Goal: Obtain resource: Obtain resource

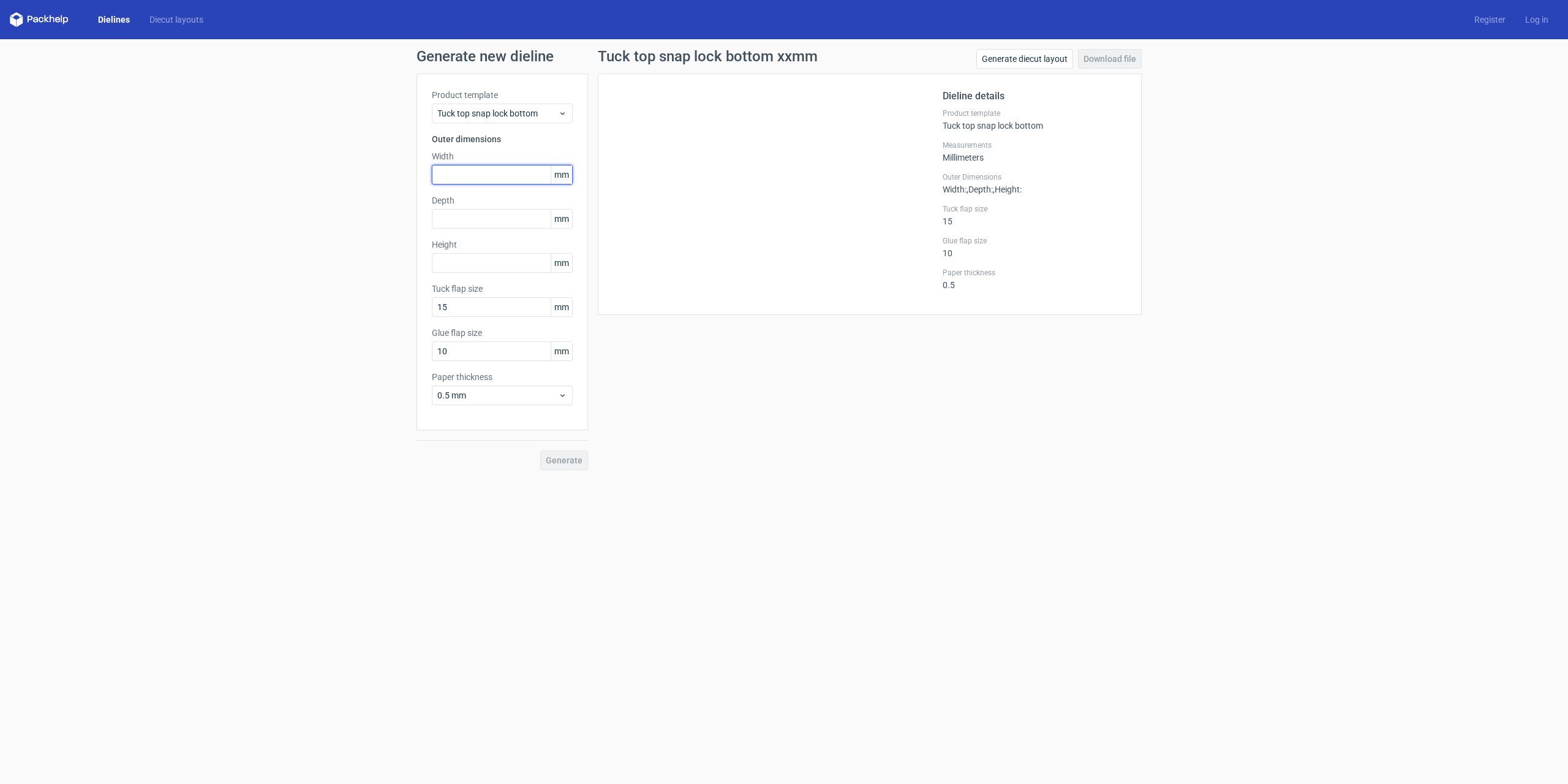
click at [467, 170] on input "text" at bounding box center [502, 175] width 141 height 20
click at [798, 190] on div at bounding box center [777, 194] width 329 height 211
click at [561, 463] on div "Generate" at bounding box center [502, 449] width 171 height 40
click at [469, 107] on div "Tuck top snap lock bottom" at bounding box center [502, 114] width 141 height 20
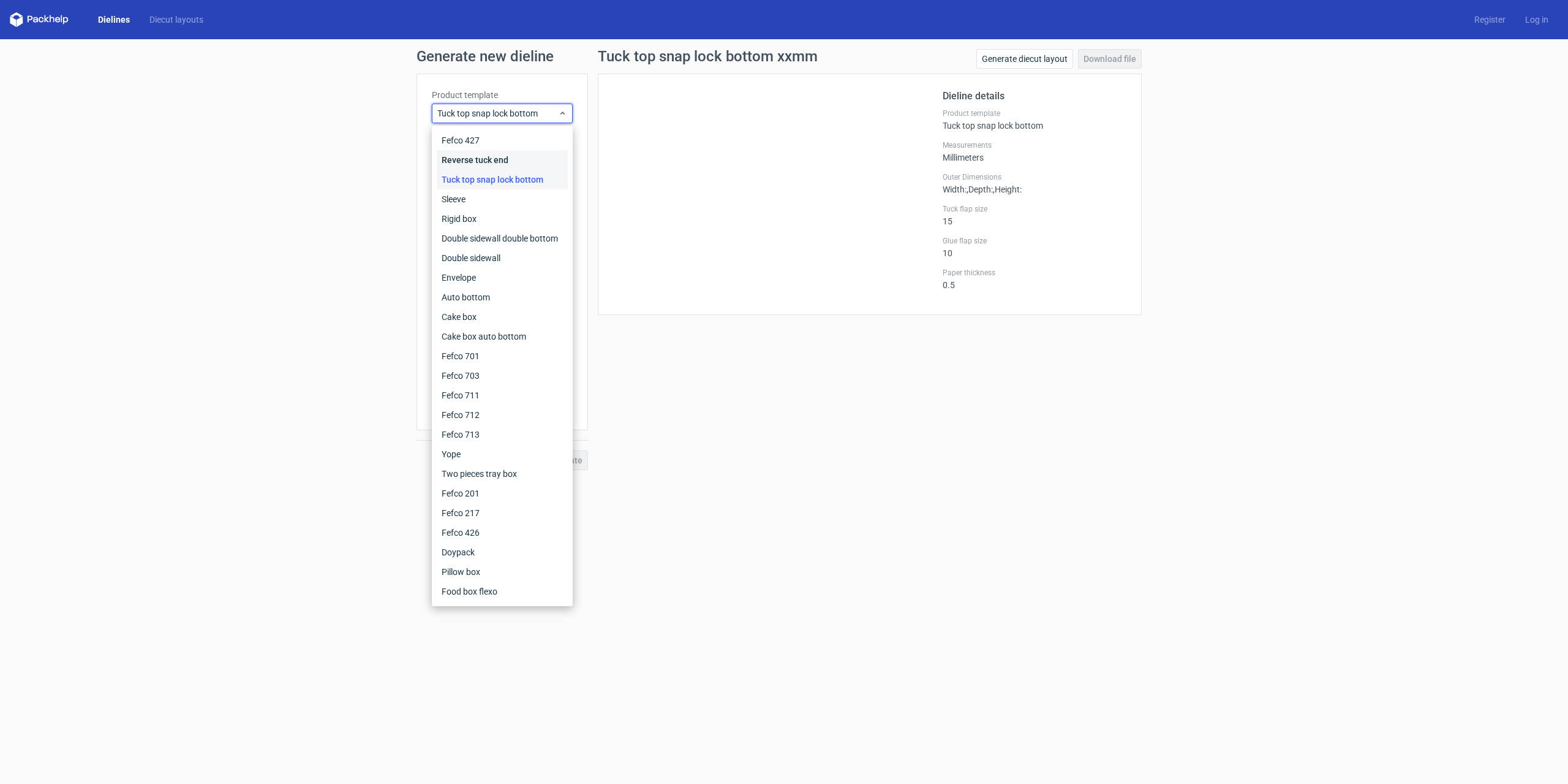
click at [479, 163] on div "Reverse tuck end" at bounding box center [502, 160] width 131 height 20
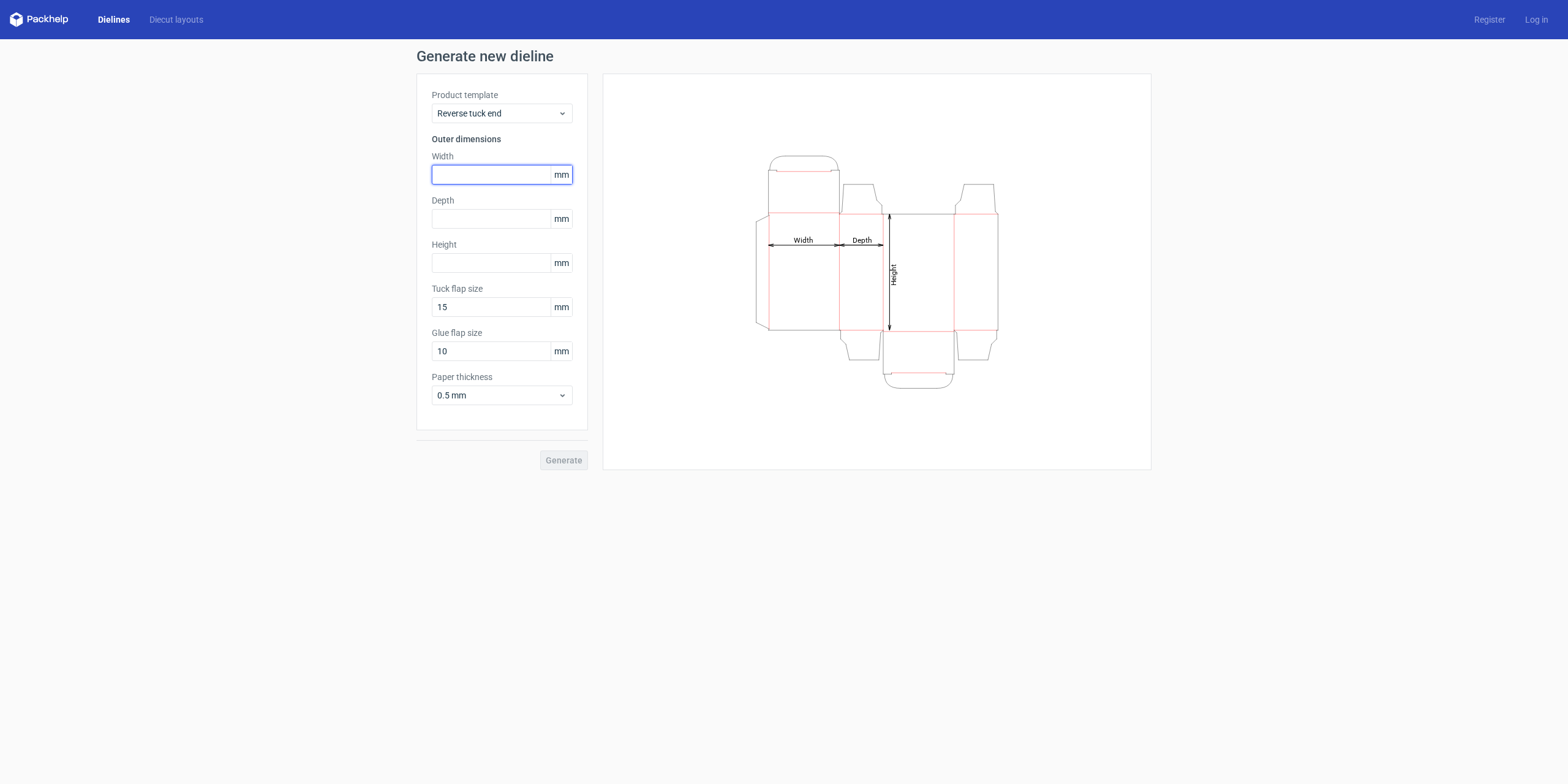
click at [472, 171] on input "text" at bounding box center [502, 175] width 141 height 20
click at [437, 240] on label "Height" at bounding box center [502, 245] width 141 height 13
click at [473, 171] on input "text" at bounding box center [502, 175] width 141 height 20
type input "65"
click at [443, 220] on input "text" at bounding box center [502, 219] width 141 height 20
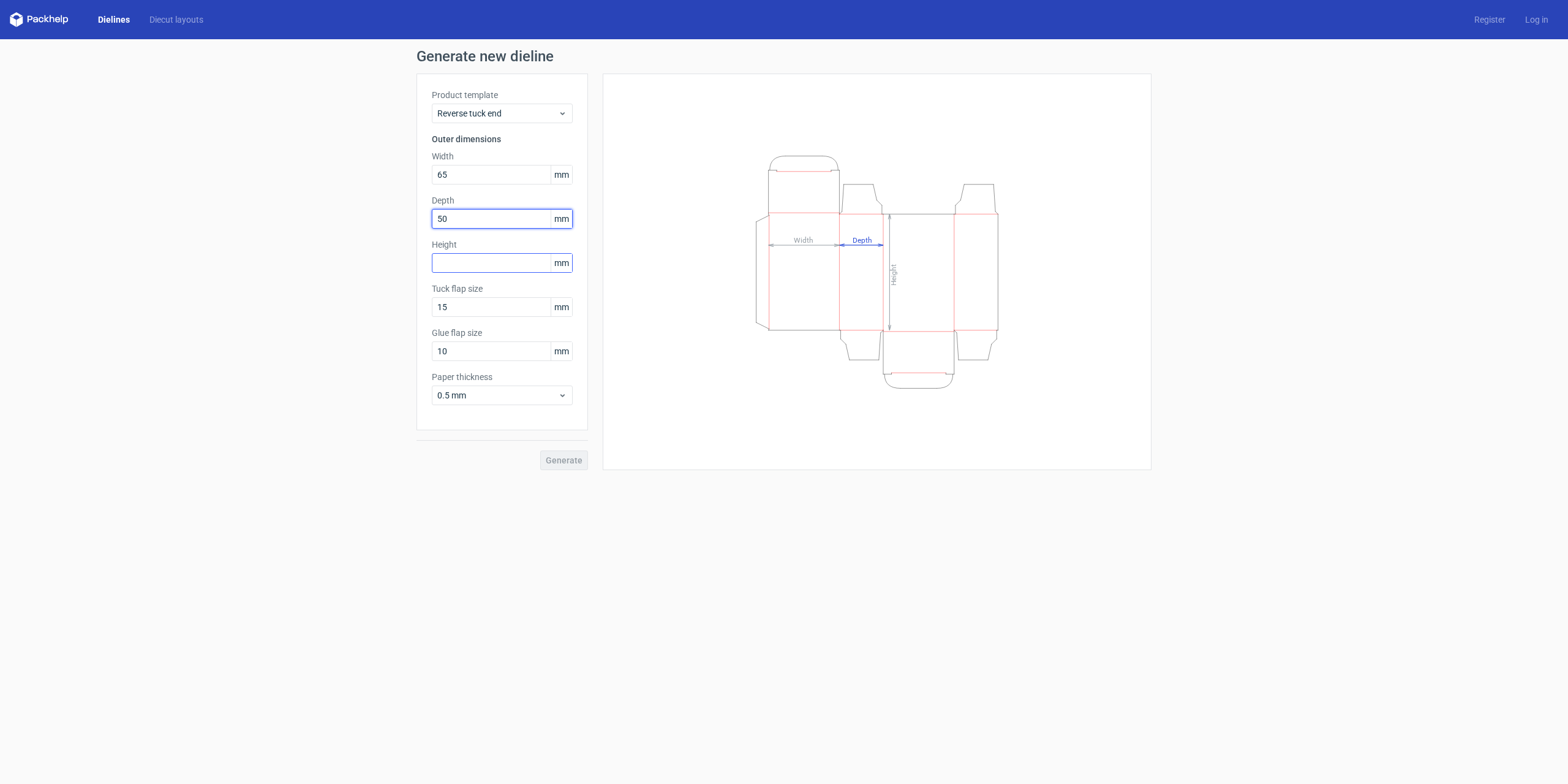
type input "50"
click at [493, 268] on input "text" at bounding box center [502, 263] width 141 height 20
type input "125"
click at [569, 466] on button "Generate" at bounding box center [564, 460] width 48 height 20
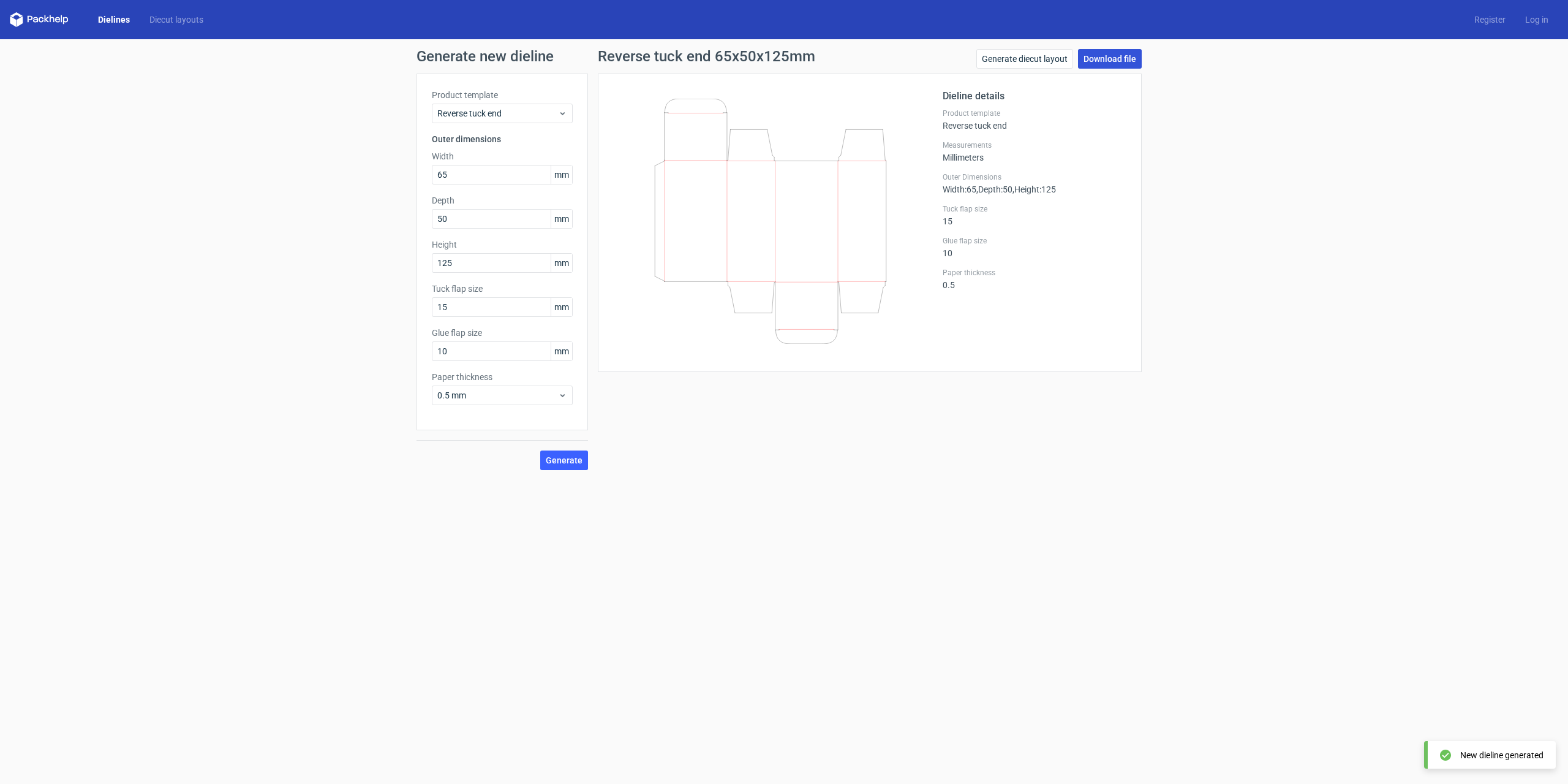
click at [1124, 57] on link "Download file" at bounding box center [1110, 59] width 63 height 20
click at [509, 106] on div "Reverse tuck end" at bounding box center [502, 114] width 141 height 20
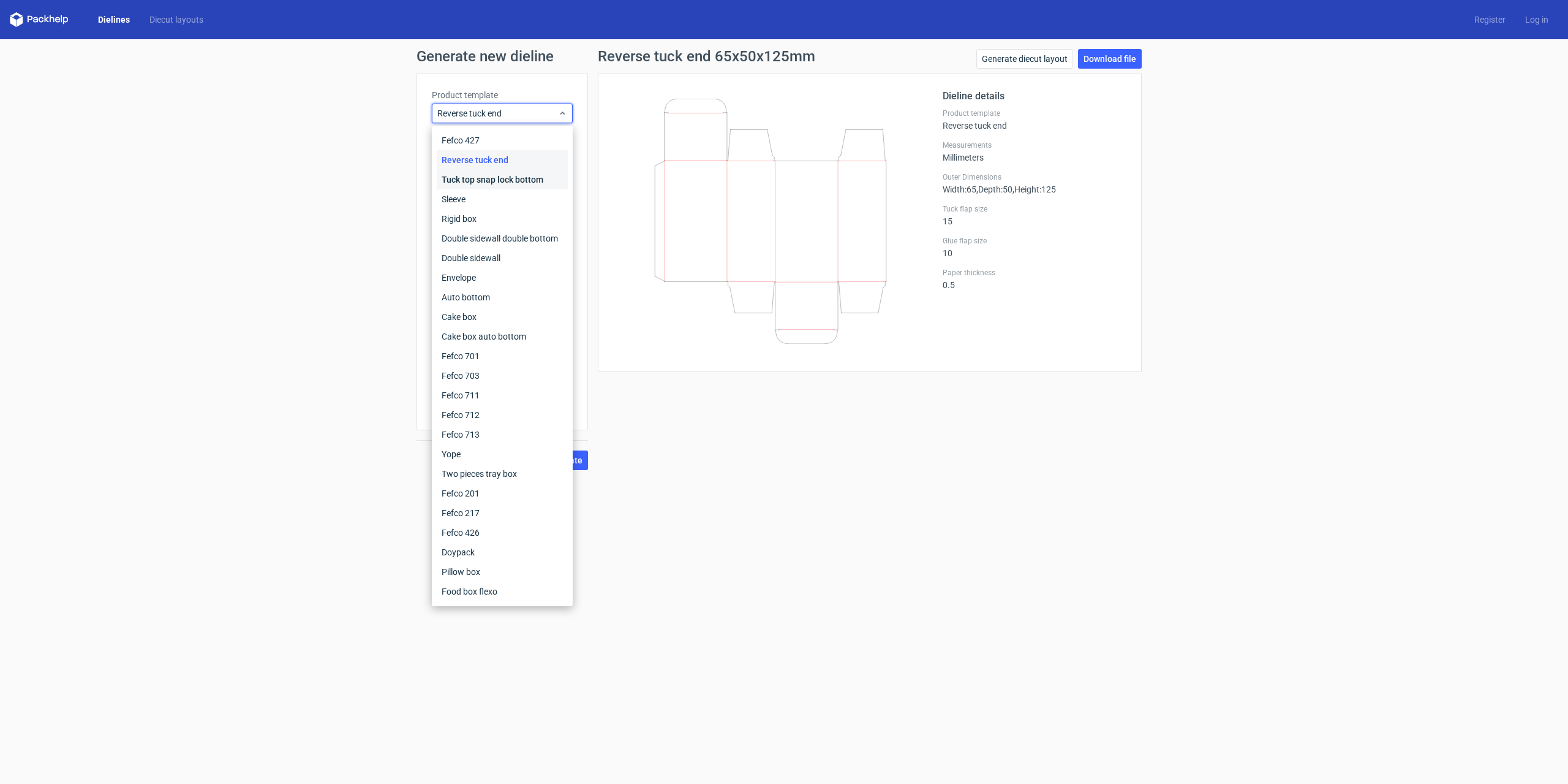
click at [486, 177] on div "Tuck top snap lock bottom" at bounding box center [502, 180] width 131 height 20
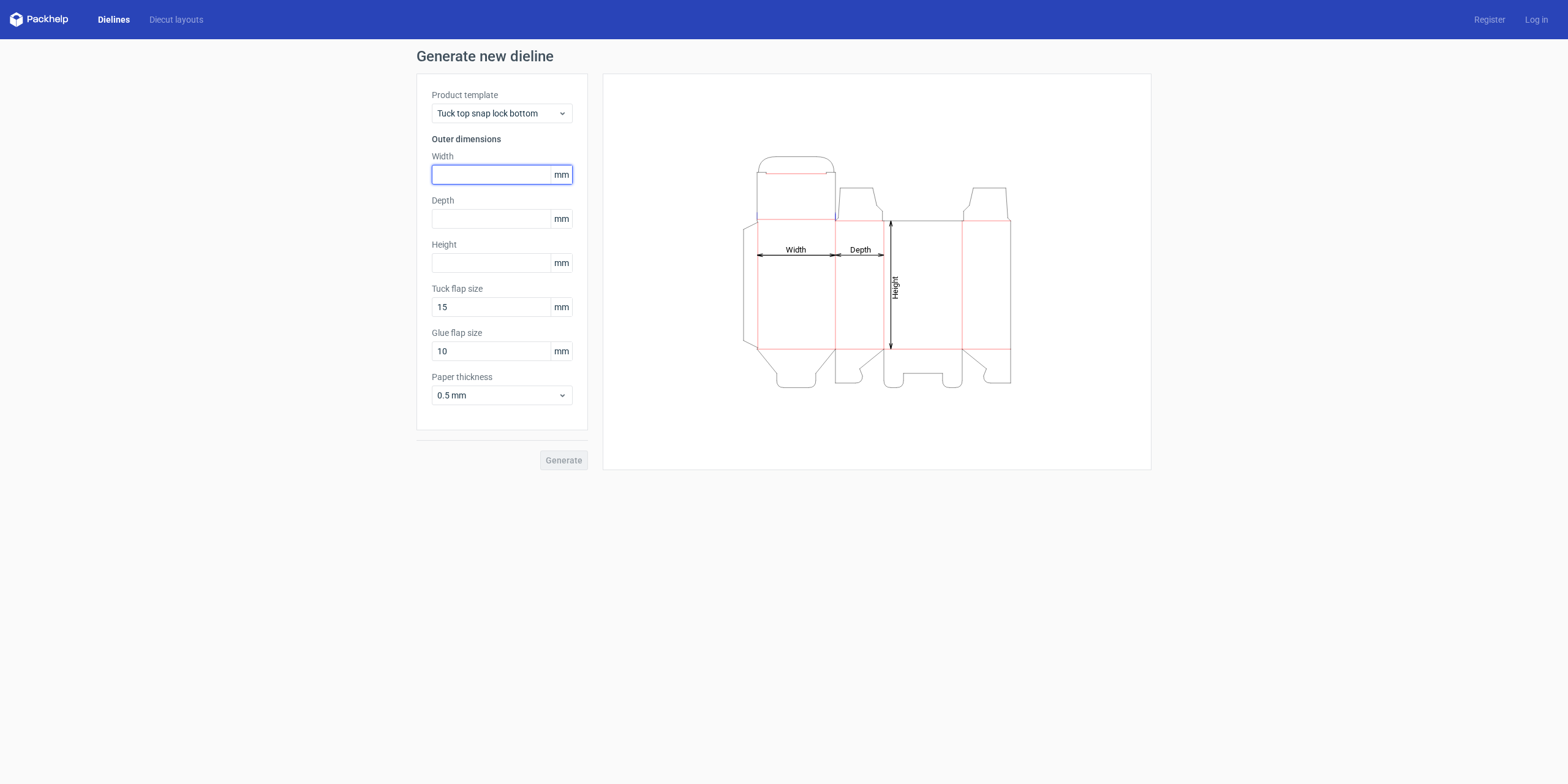
click at [487, 178] on input "text" at bounding box center [502, 175] width 141 height 20
type input "65"
click at [444, 215] on input "text" at bounding box center [502, 219] width 141 height 20
type input "50"
click at [446, 270] on input "text" at bounding box center [502, 263] width 141 height 20
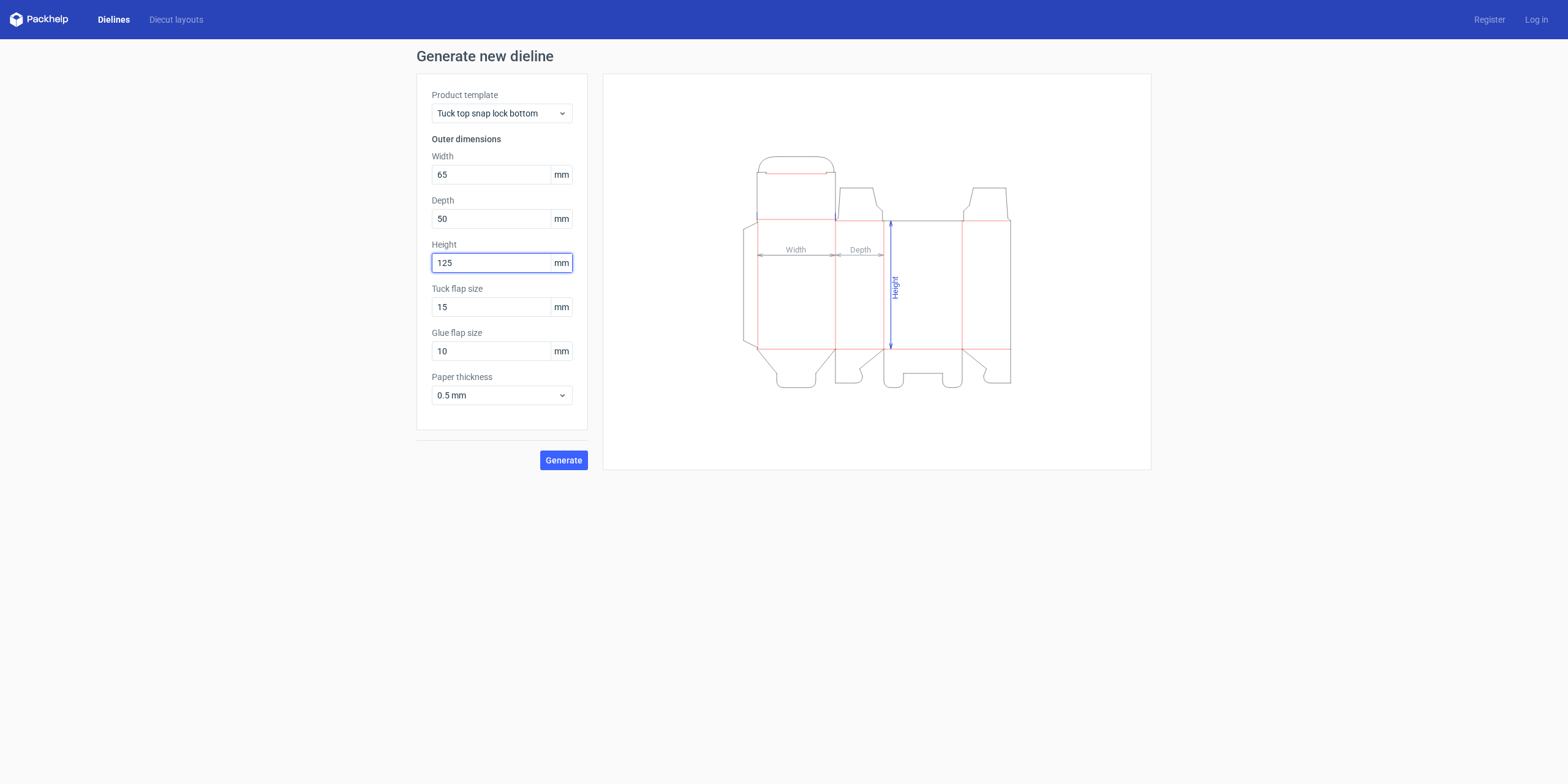
type input "125"
click at [541, 450] on button "Generate" at bounding box center [564, 460] width 48 height 20
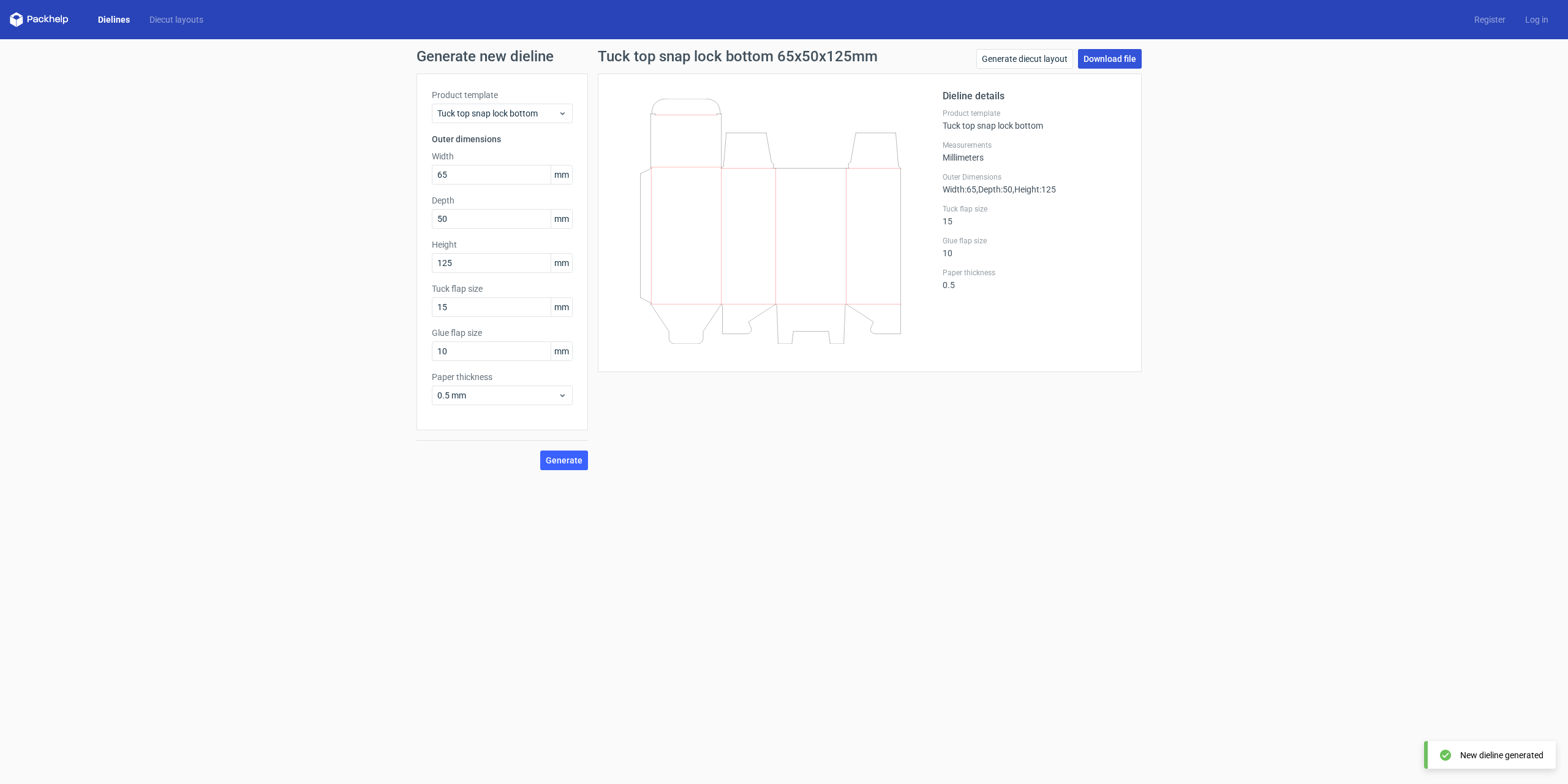
click at [1105, 59] on link "Download file" at bounding box center [1110, 59] width 63 height 20
click at [489, 103] on div "Product template Tuck top snap lock bottom" at bounding box center [502, 106] width 141 height 34
click at [480, 114] on span "Tuck top snap lock bottom" at bounding box center [497, 114] width 121 height 13
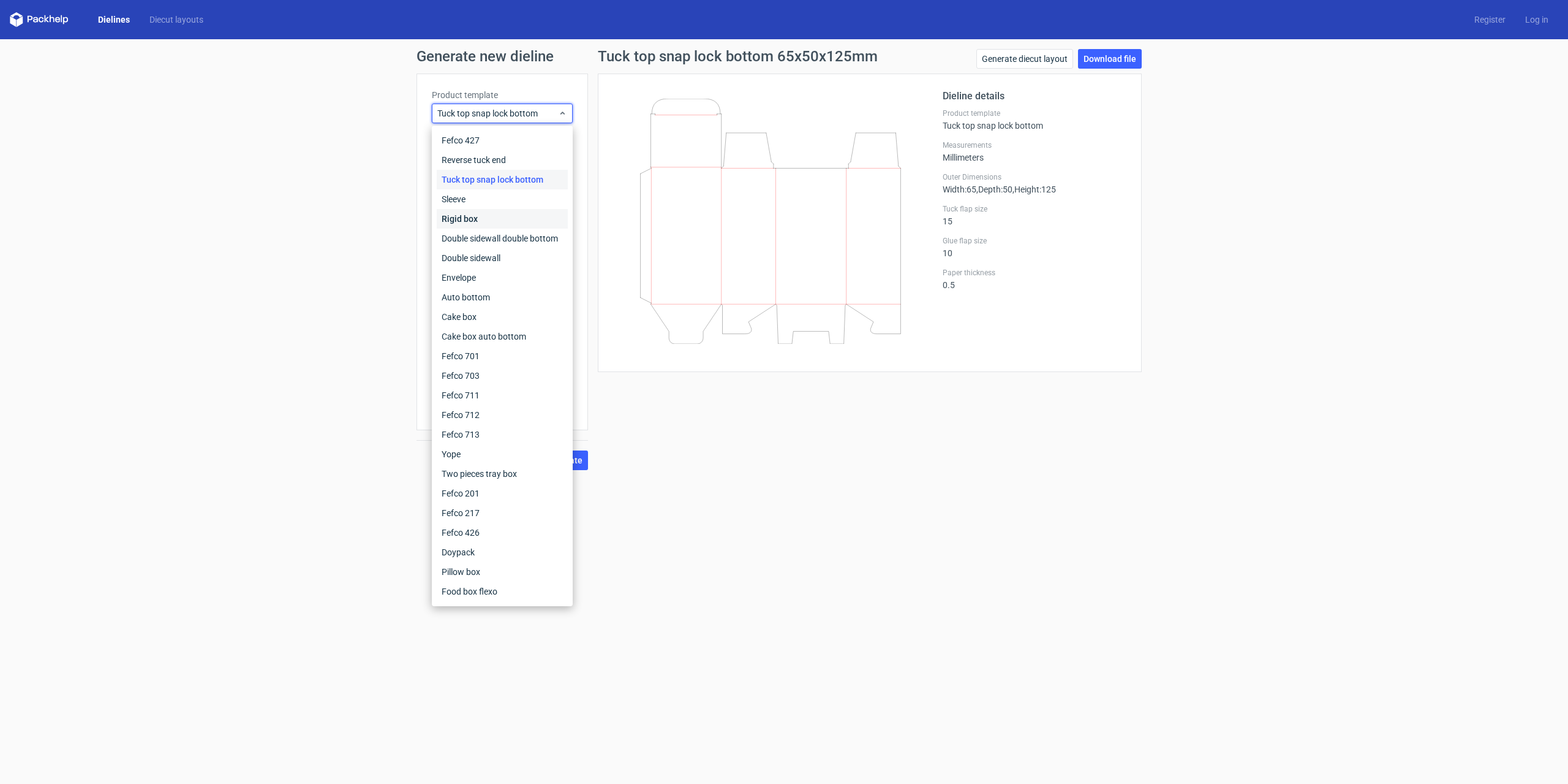
click at [463, 216] on div "Rigid box" at bounding box center [502, 219] width 131 height 20
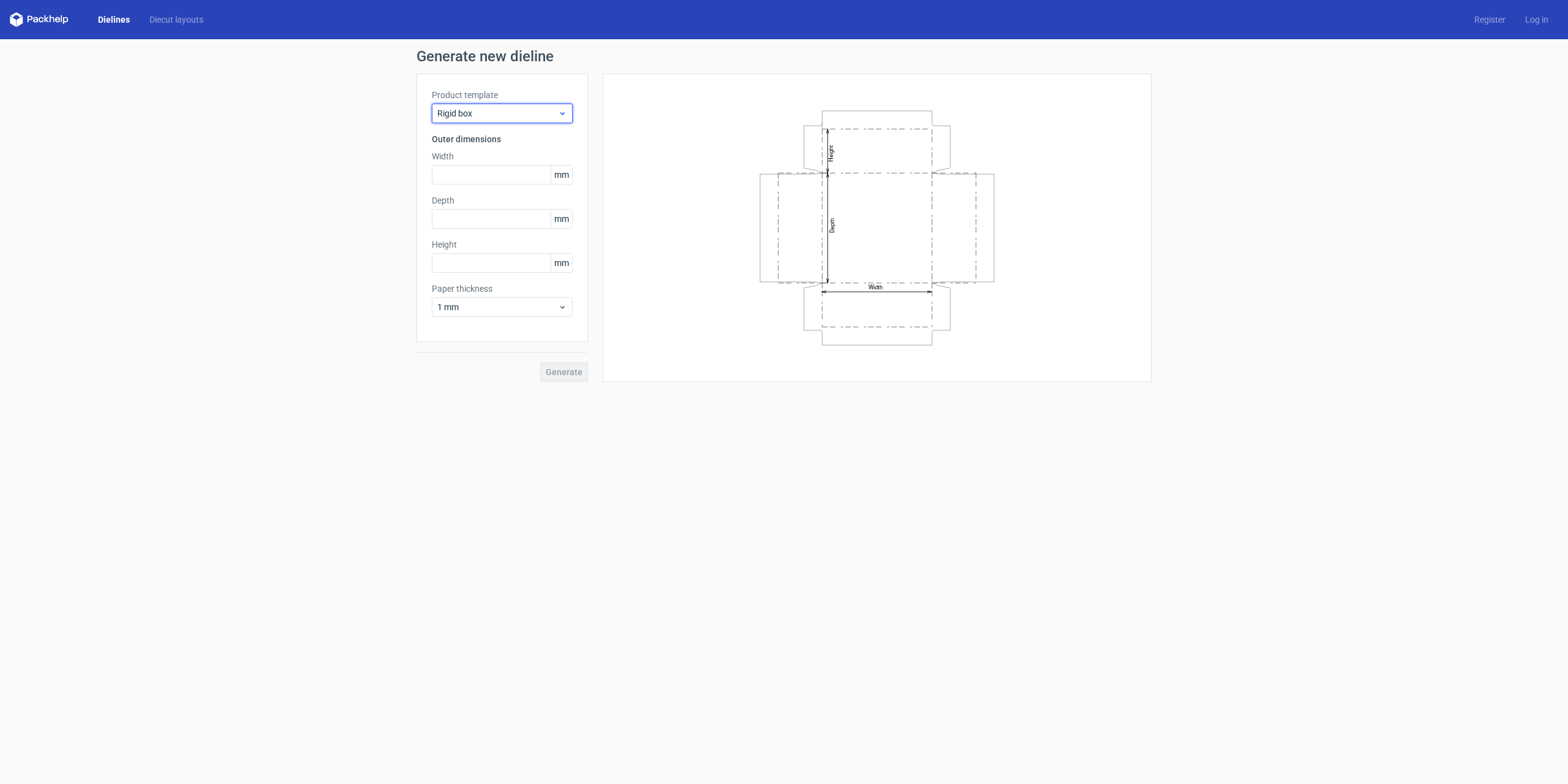
click at [483, 111] on span "Rigid box" at bounding box center [497, 114] width 121 height 13
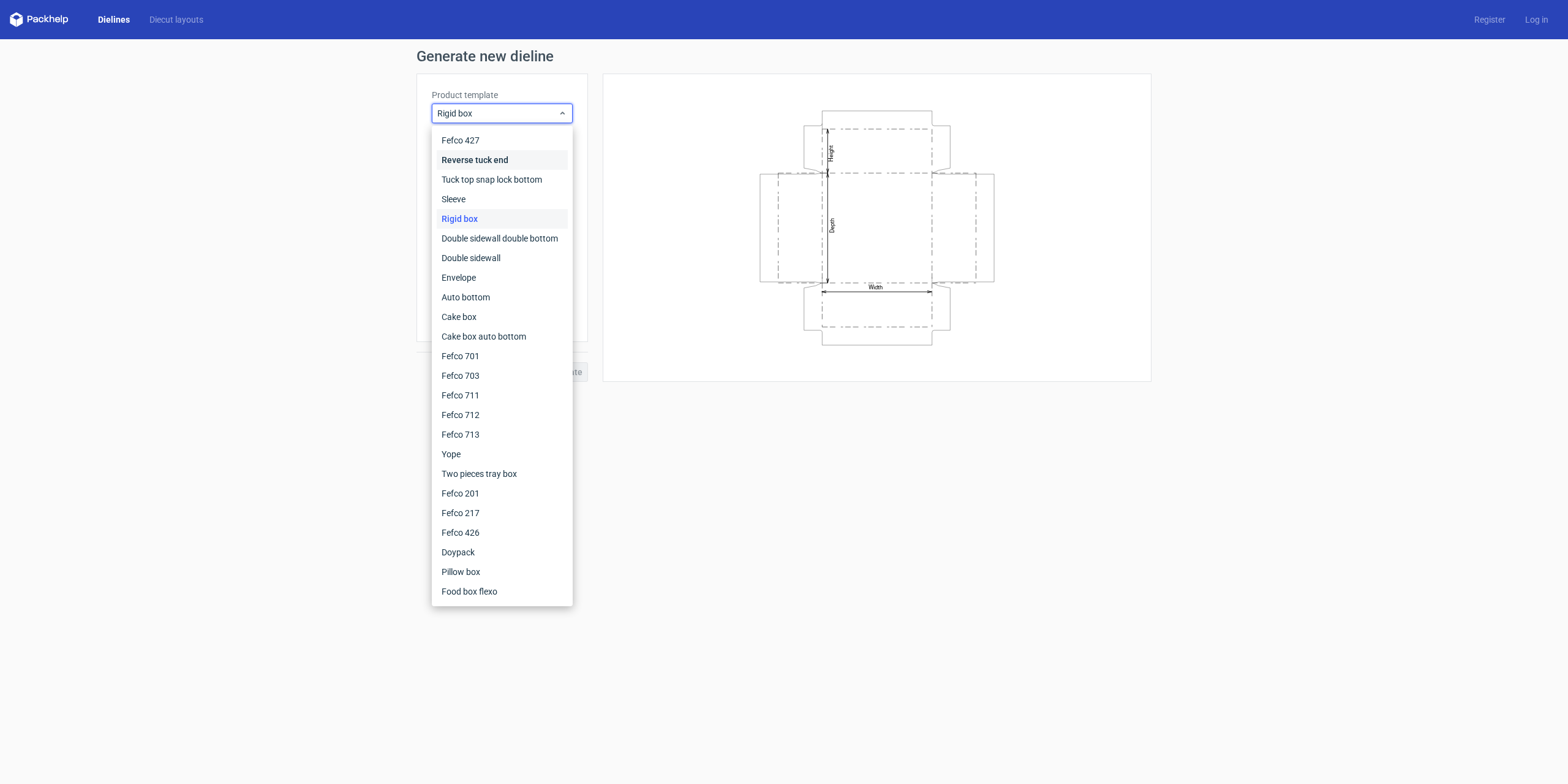
click at [472, 162] on div "Reverse tuck end" at bounding box center [502, 160] width 131 height 20
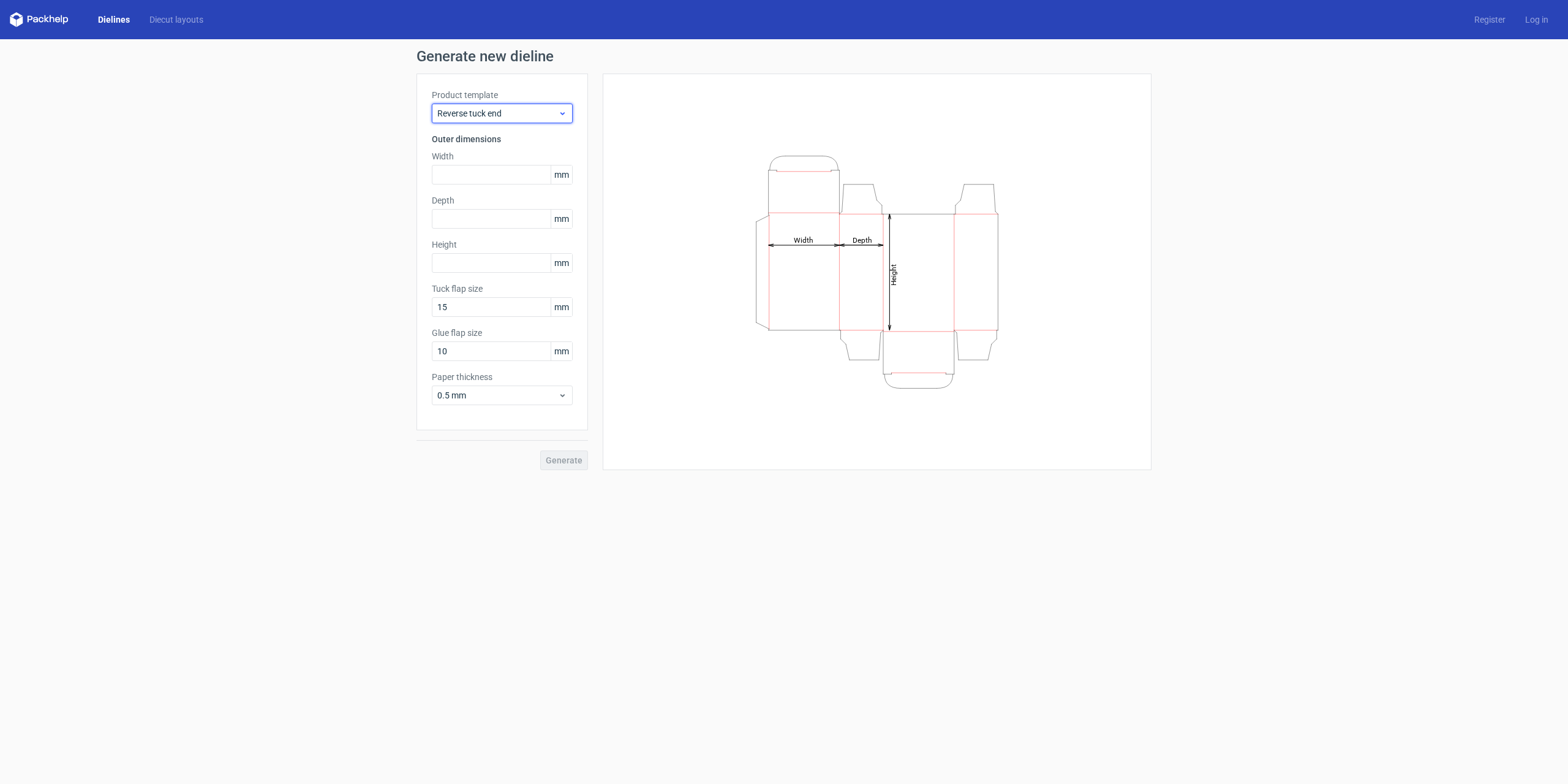
click at [503, 114] on span "Reverse tuck end" at bounding box center [497, 114] width 121 height 13
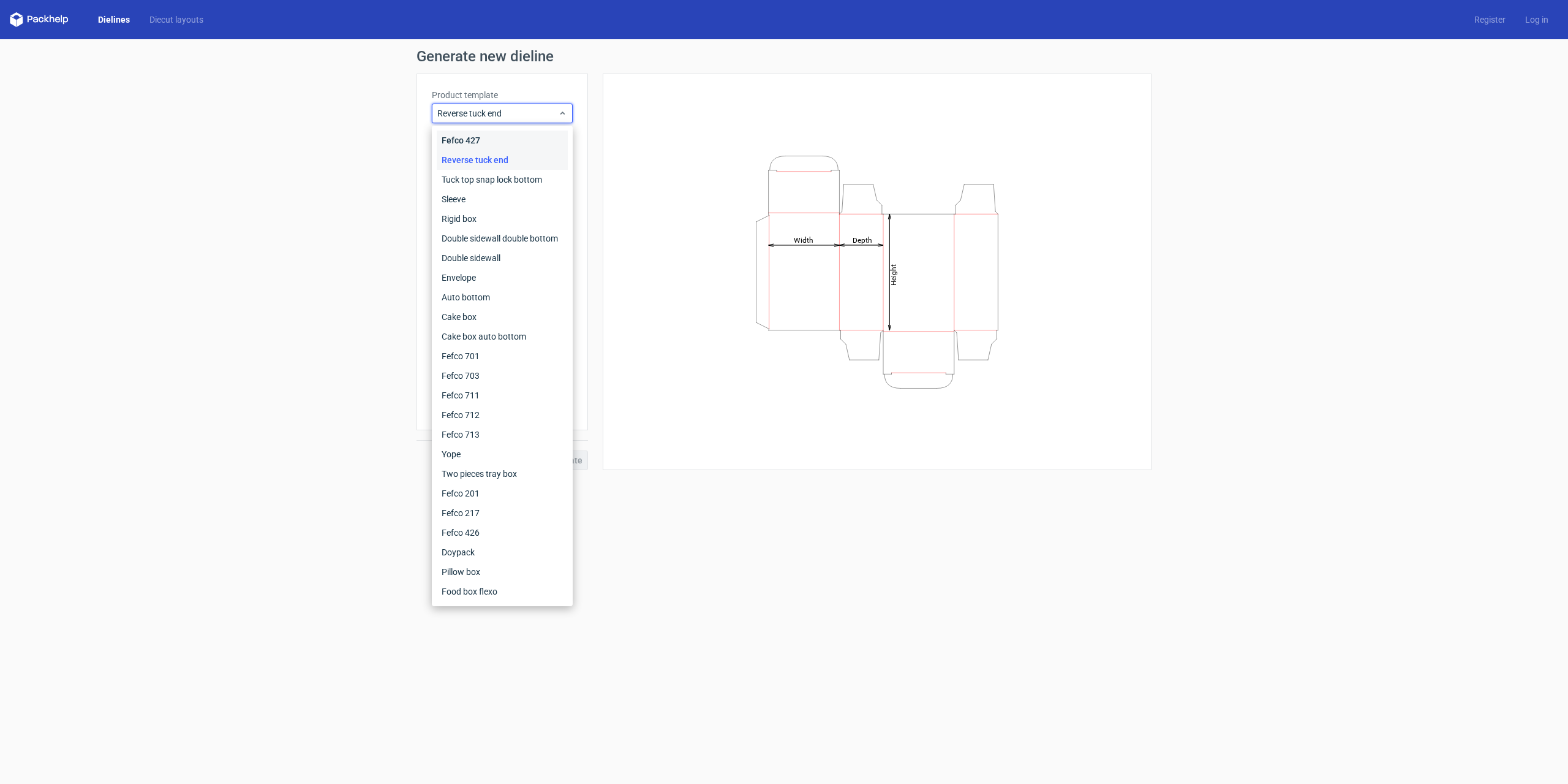
click at [481, 139] on div "Fefco 427" at bounding box center [502, 140] width 131 height 20
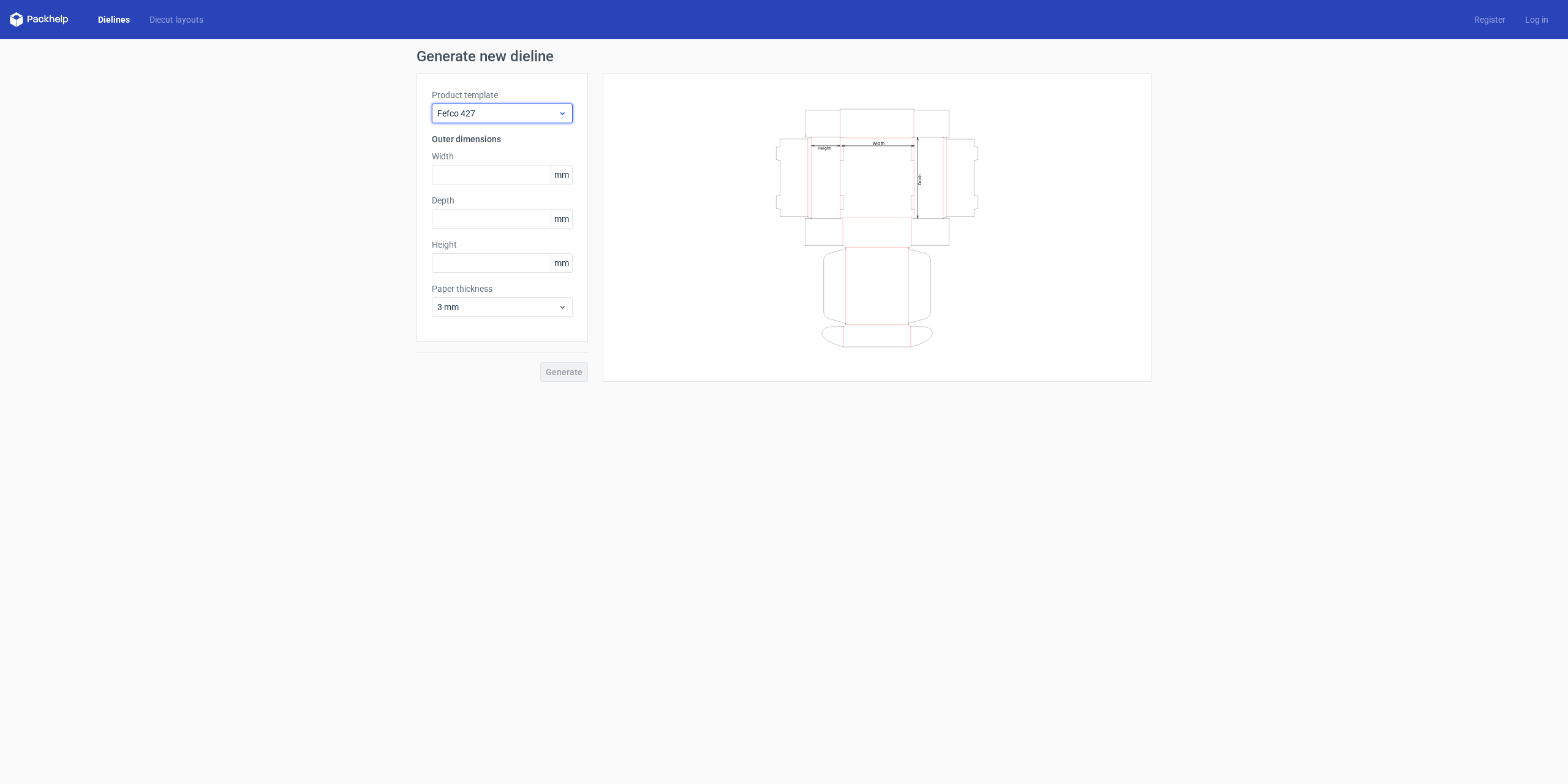
click at [502, 115] on span "Fefco 427" at bounding box center [497, 114] width 121 height 13
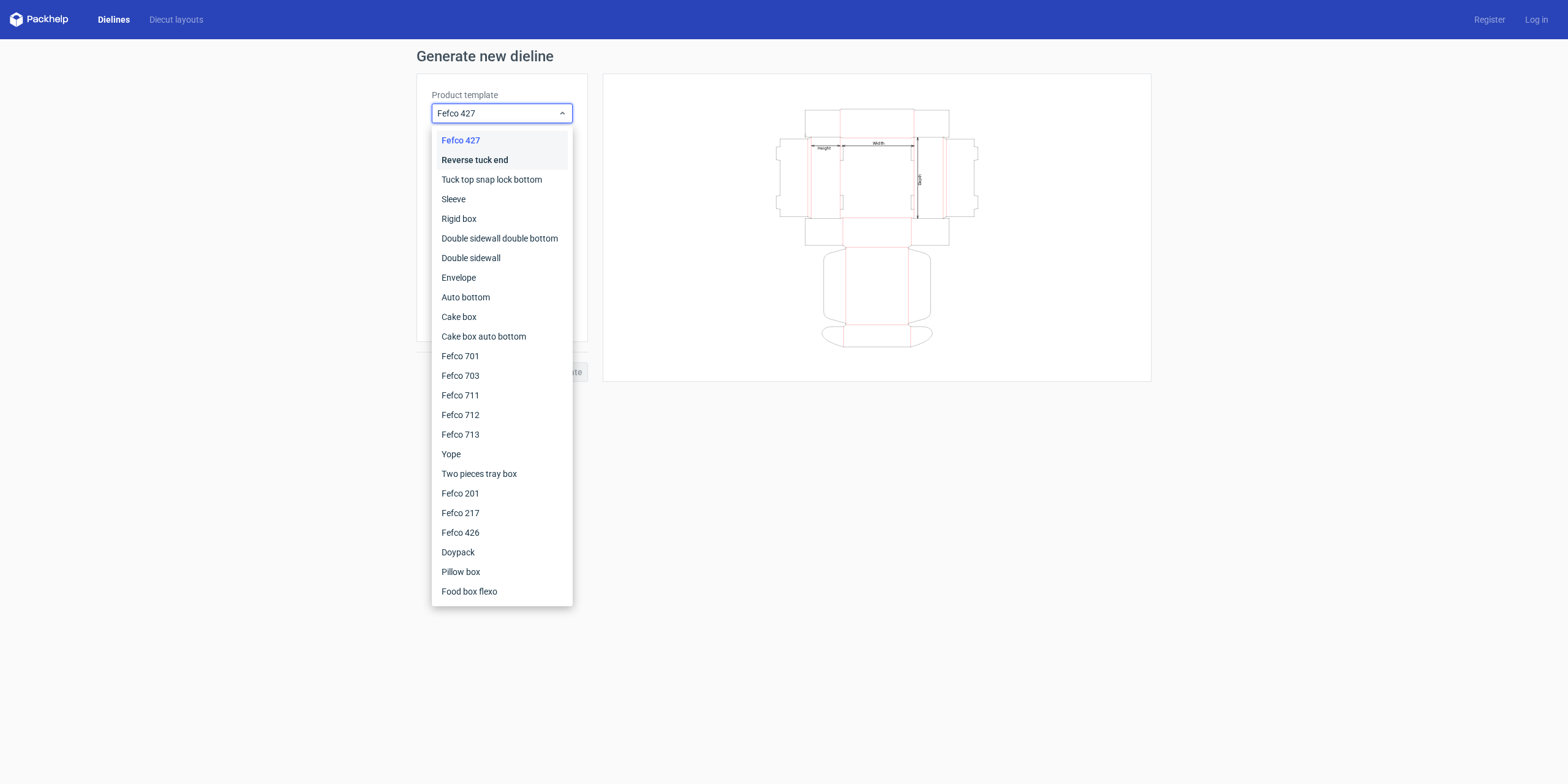
click at [465, 167] on div "Reverse tuck end" at bounding box center [502, 160] width 131 height 20
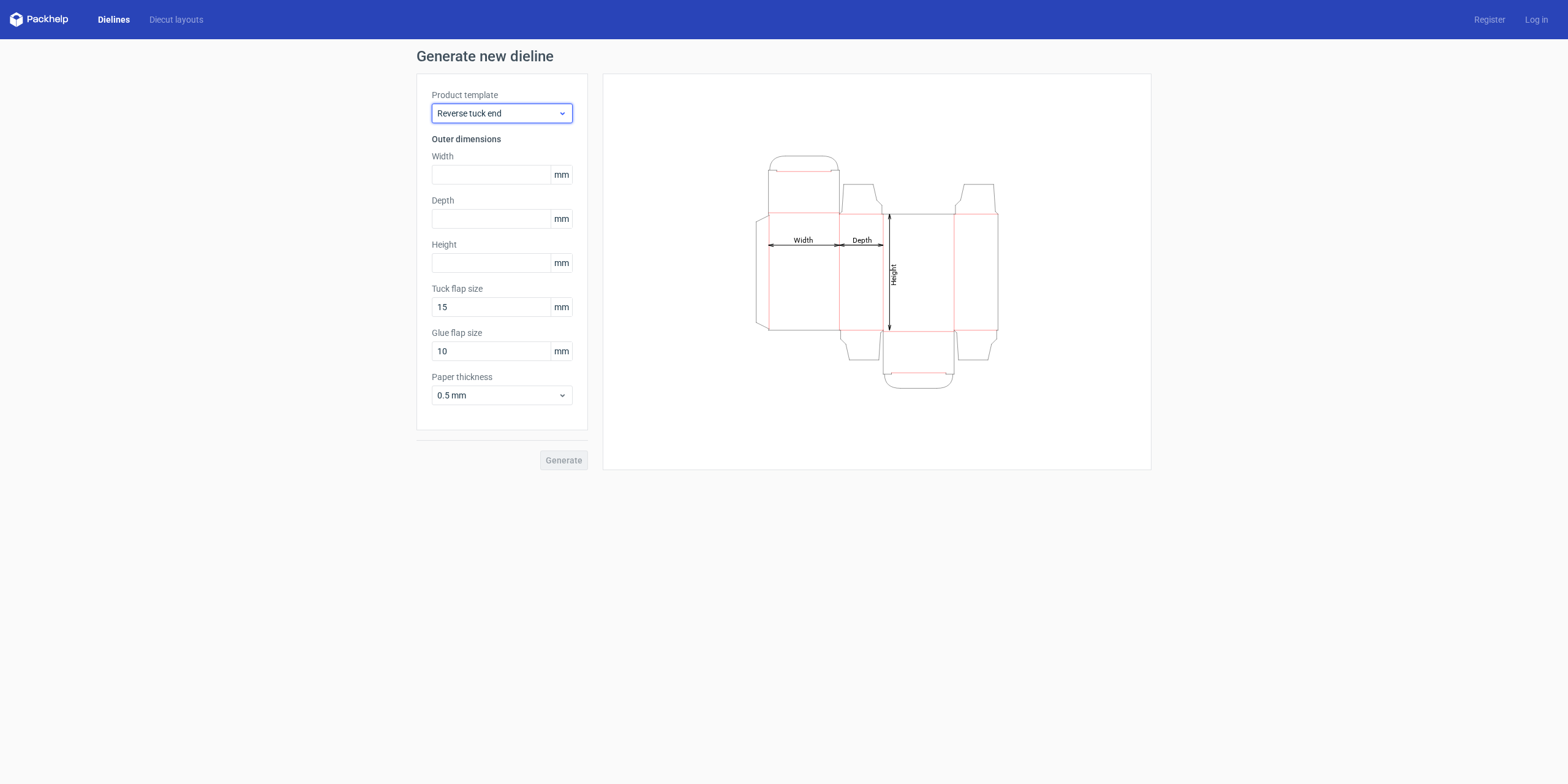
click at [507, 114] on span "Reverse tuck end" at bounding box center [497, 114] width 121 height 13
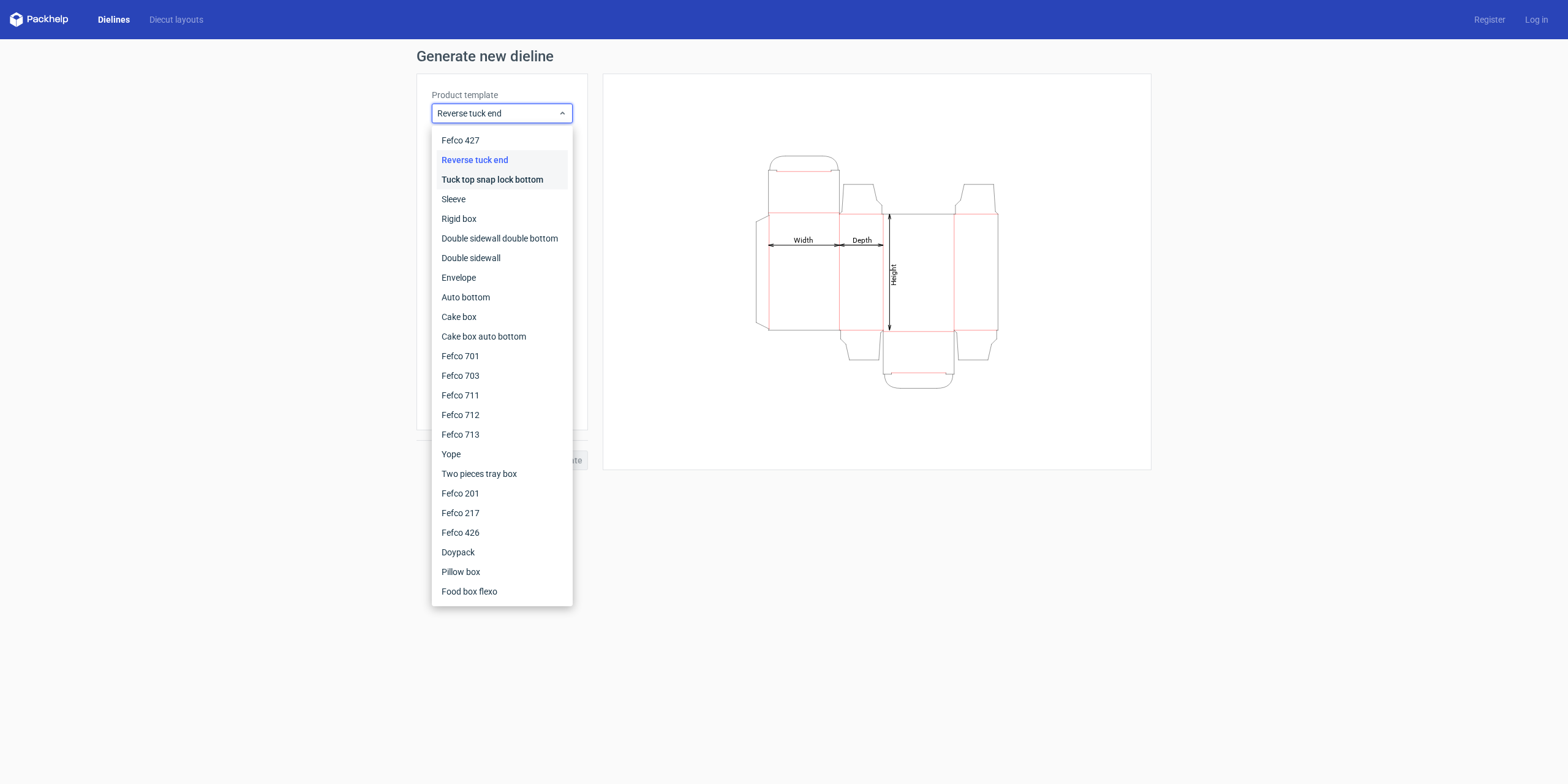
click at [490, 180] on div "Tuck top snap lock bottom" at bounding box center [502, 180] width 131 height 20
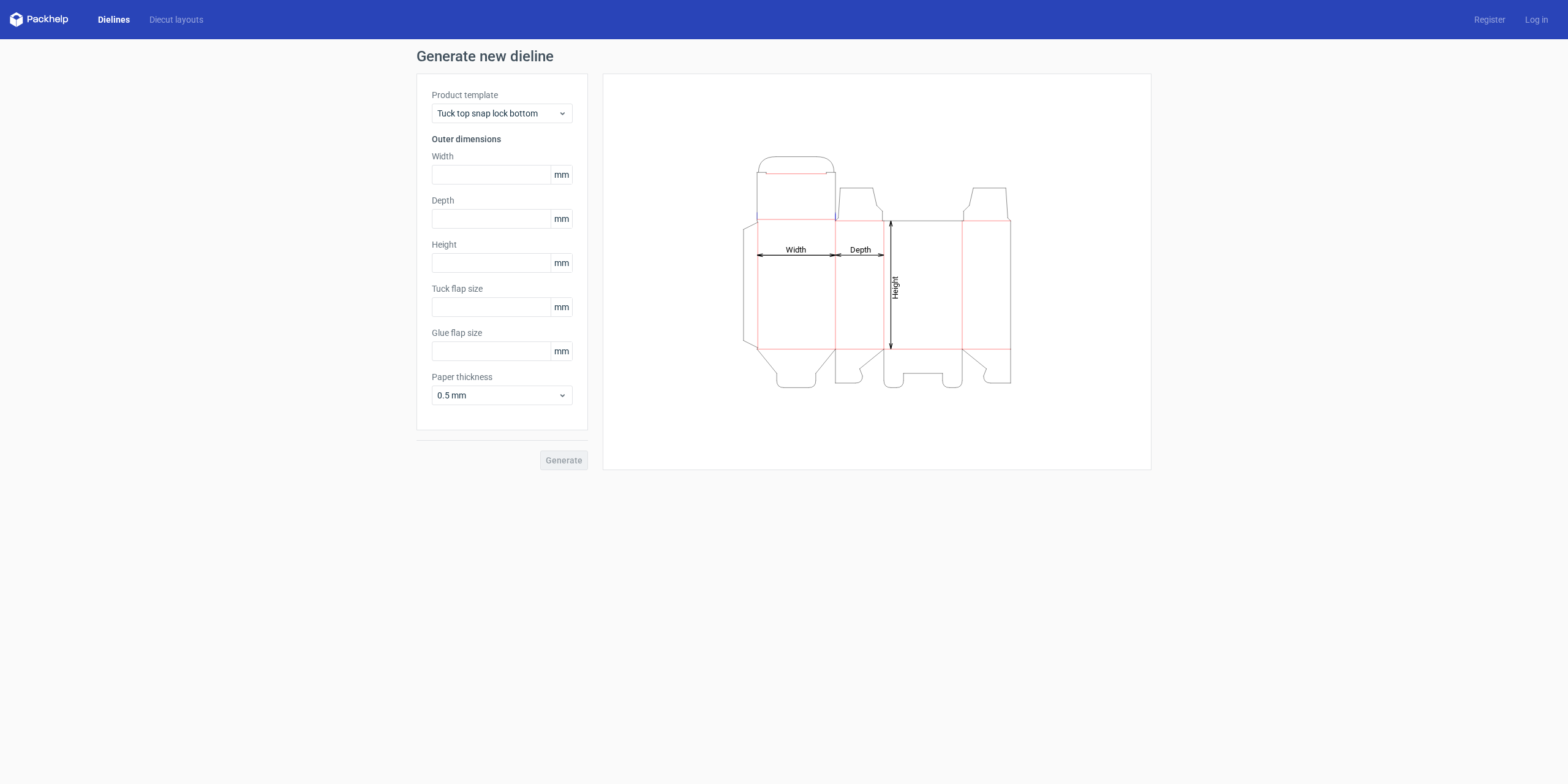
type input "15"
type input "10"
click at [511, 120] on div "Tuck top snap lock bottom" at bounding box center [502, 114] width 141 height 20
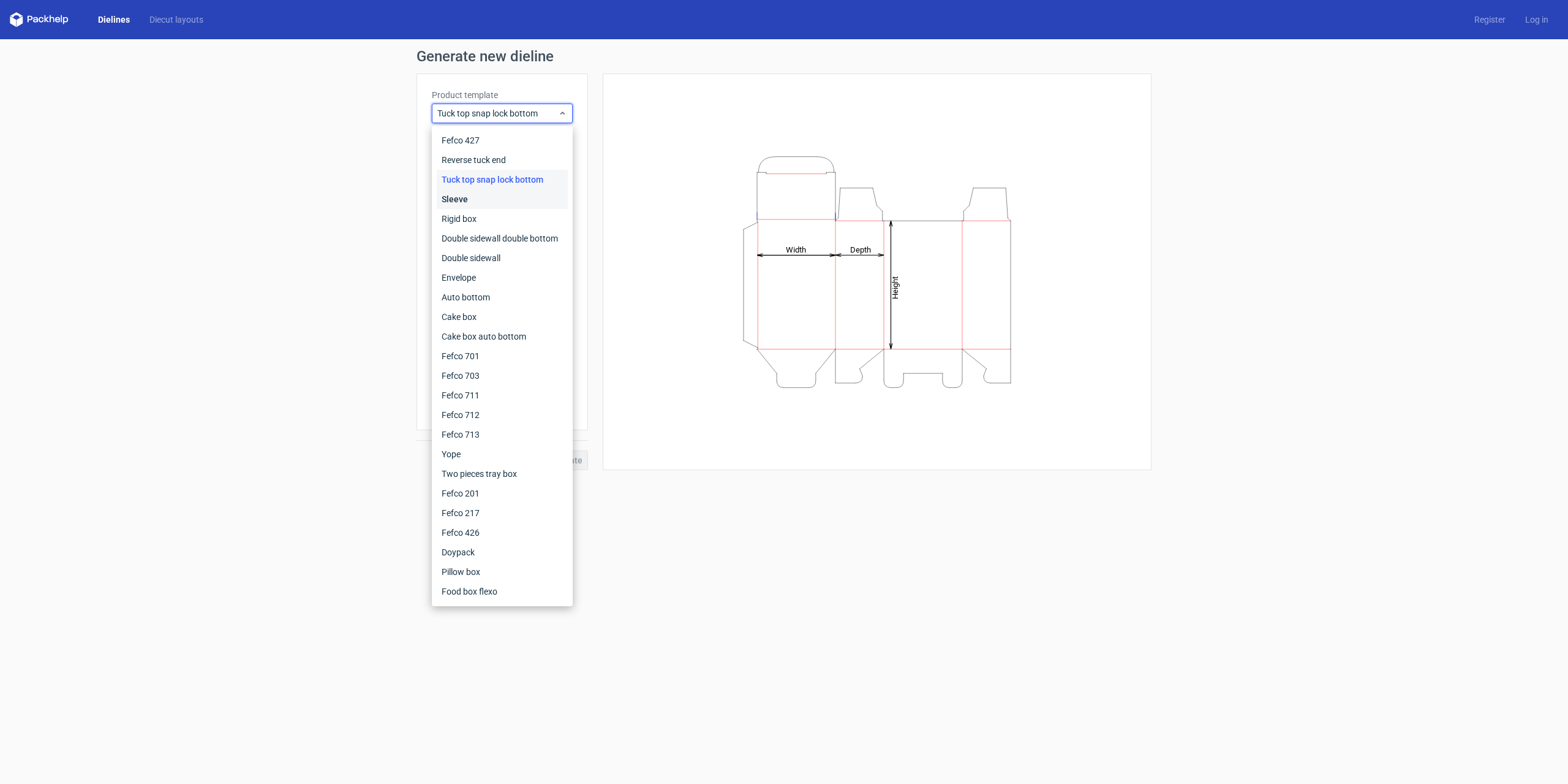
click at [465, 202] on div "Sleeve" at bounding box center [502, 199] width 131 height 20
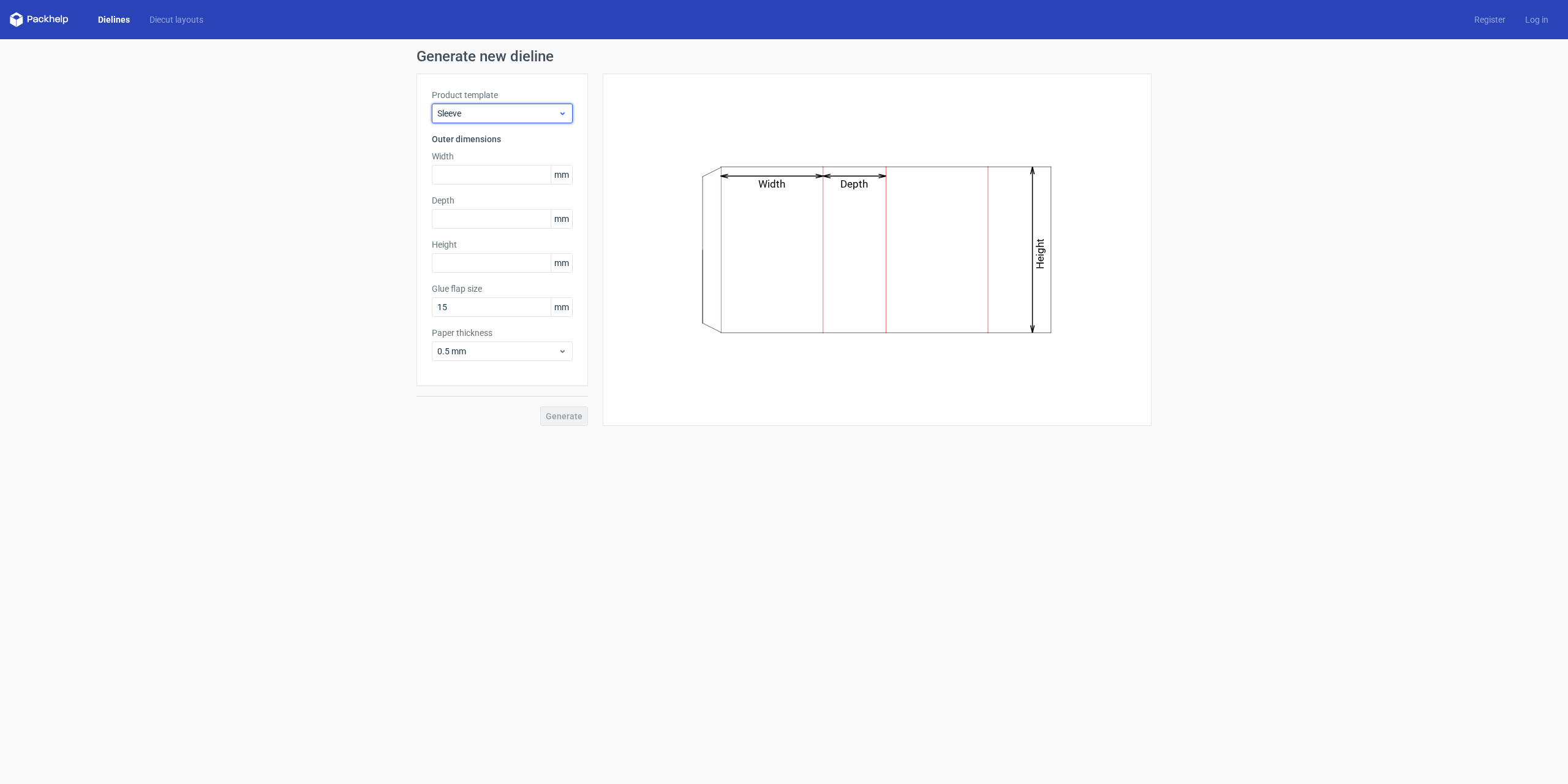
click at [522, 118] on span "Sleeve" at bounding box center [497, 114] width 121 height 13
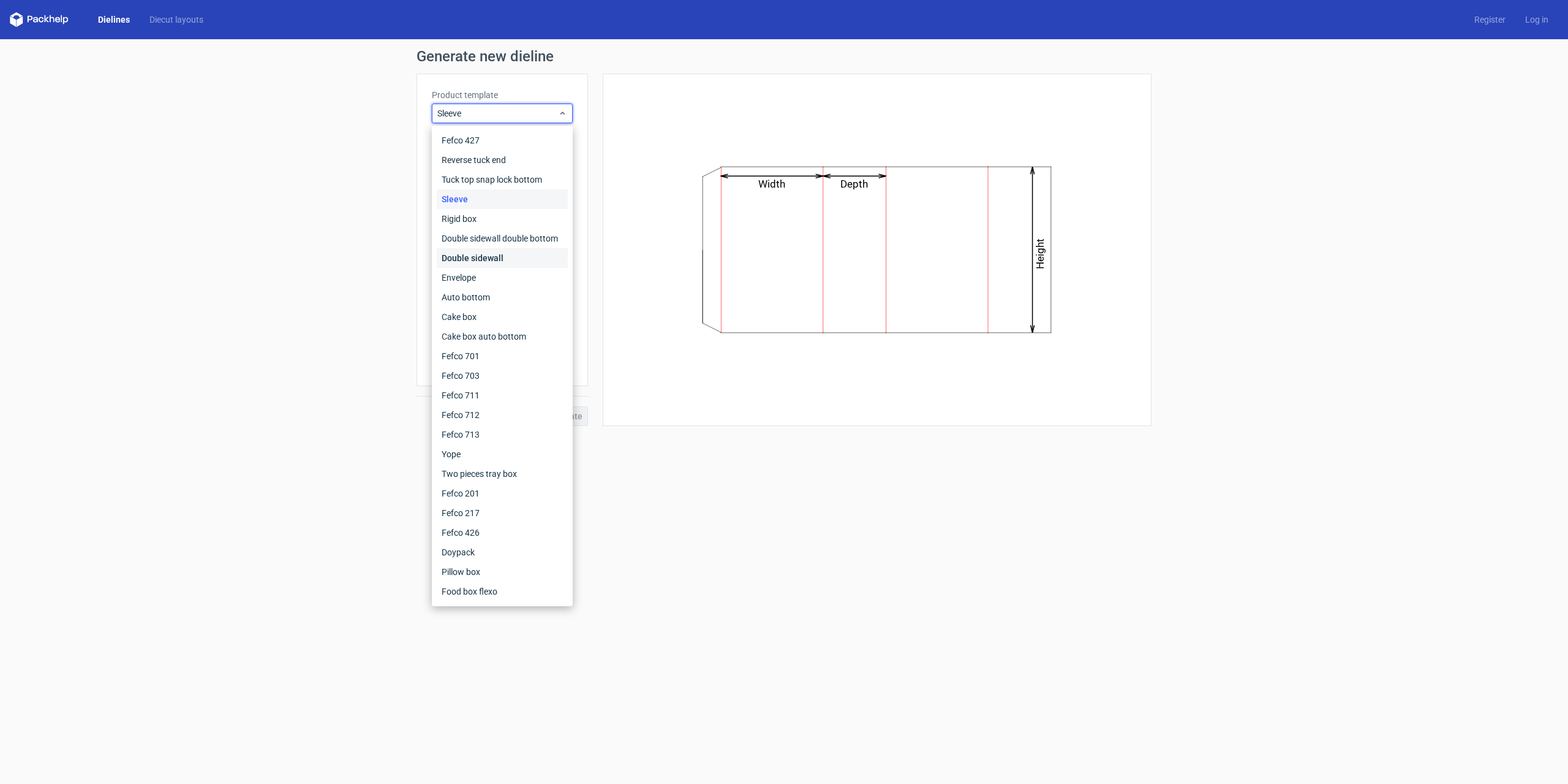
click at [469, 252] on div "Double sidewall" at bounding box center [502, 258] width 131 height 20
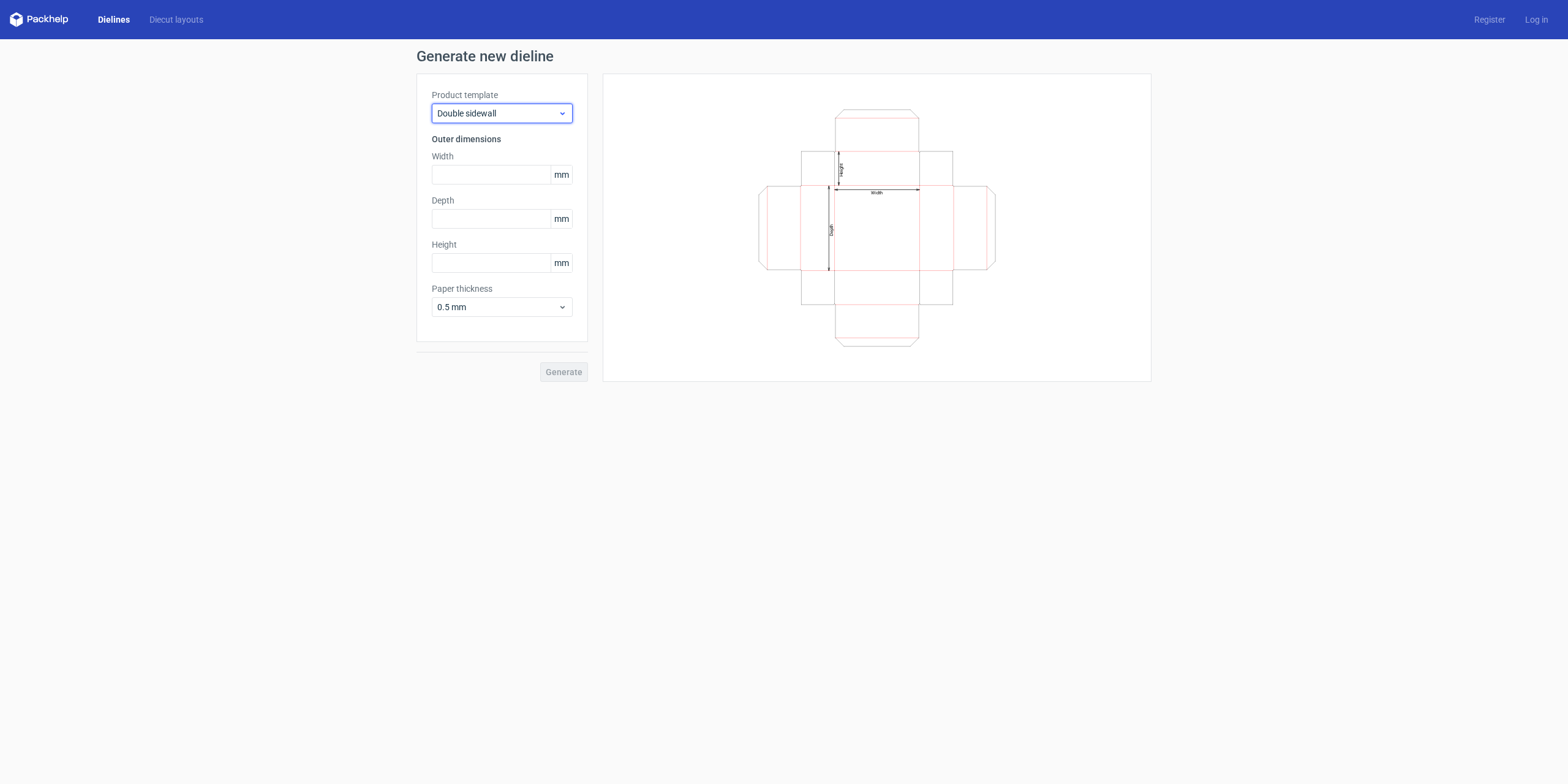
click at [513, 118] on span "Double sidewall" at bounding box center [497, 114] width 121 height 13
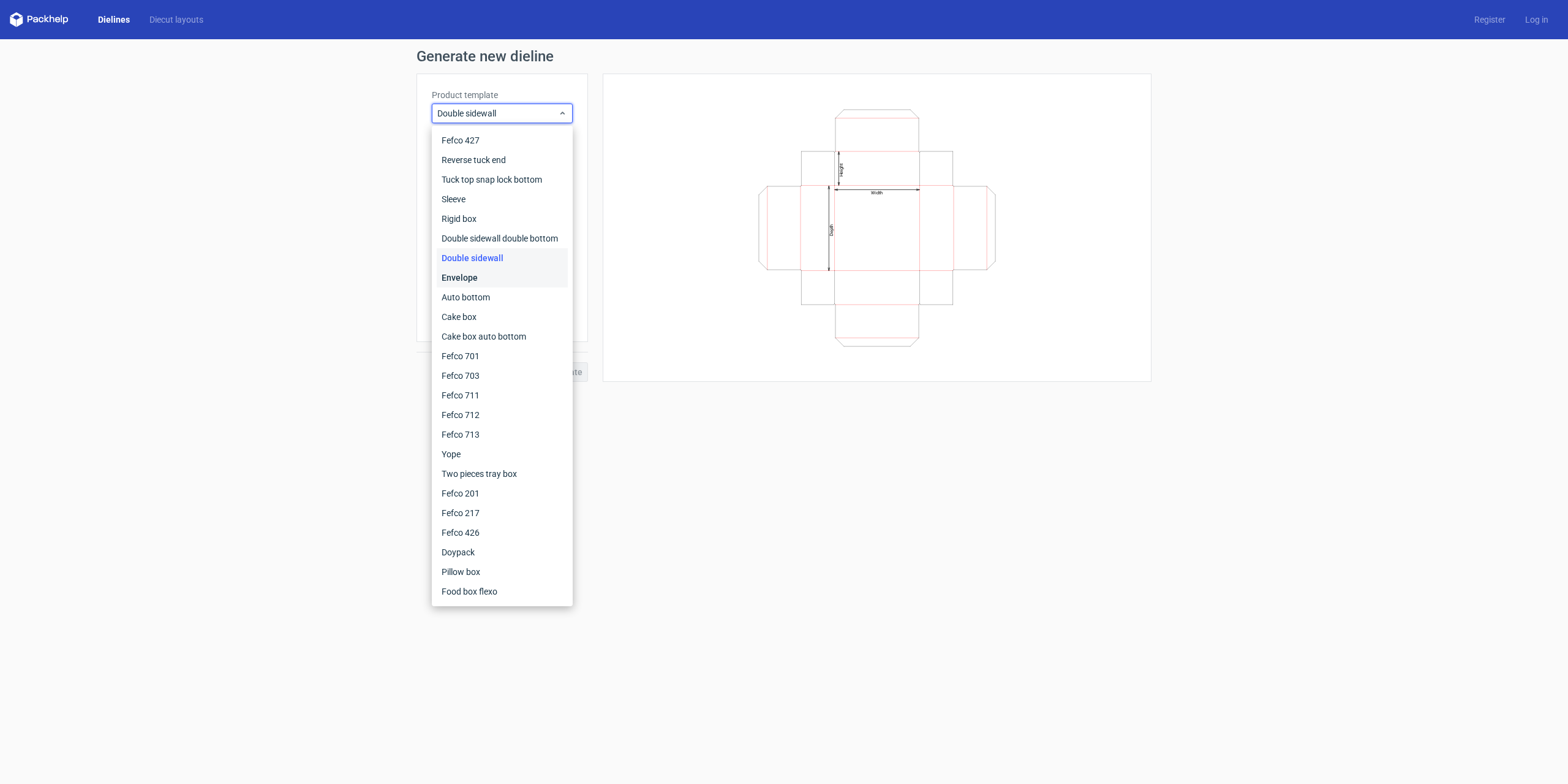
click at [475, 275] on div "Envelope" at bounding box center [502, 277] width 131 height 20
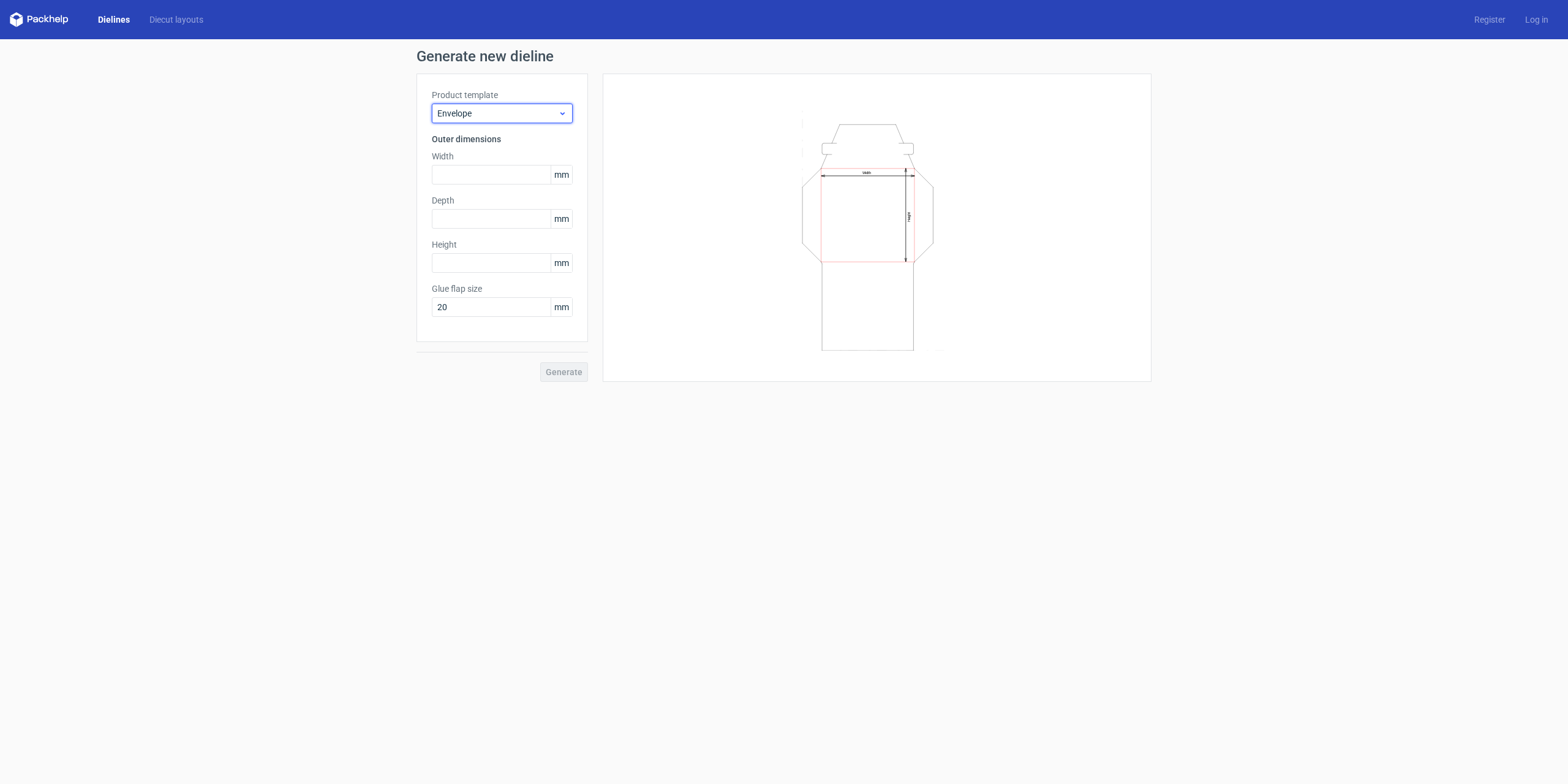
click at [520, 105] on div "Envelope" at bounding box center [502, 114] width 141 height 20
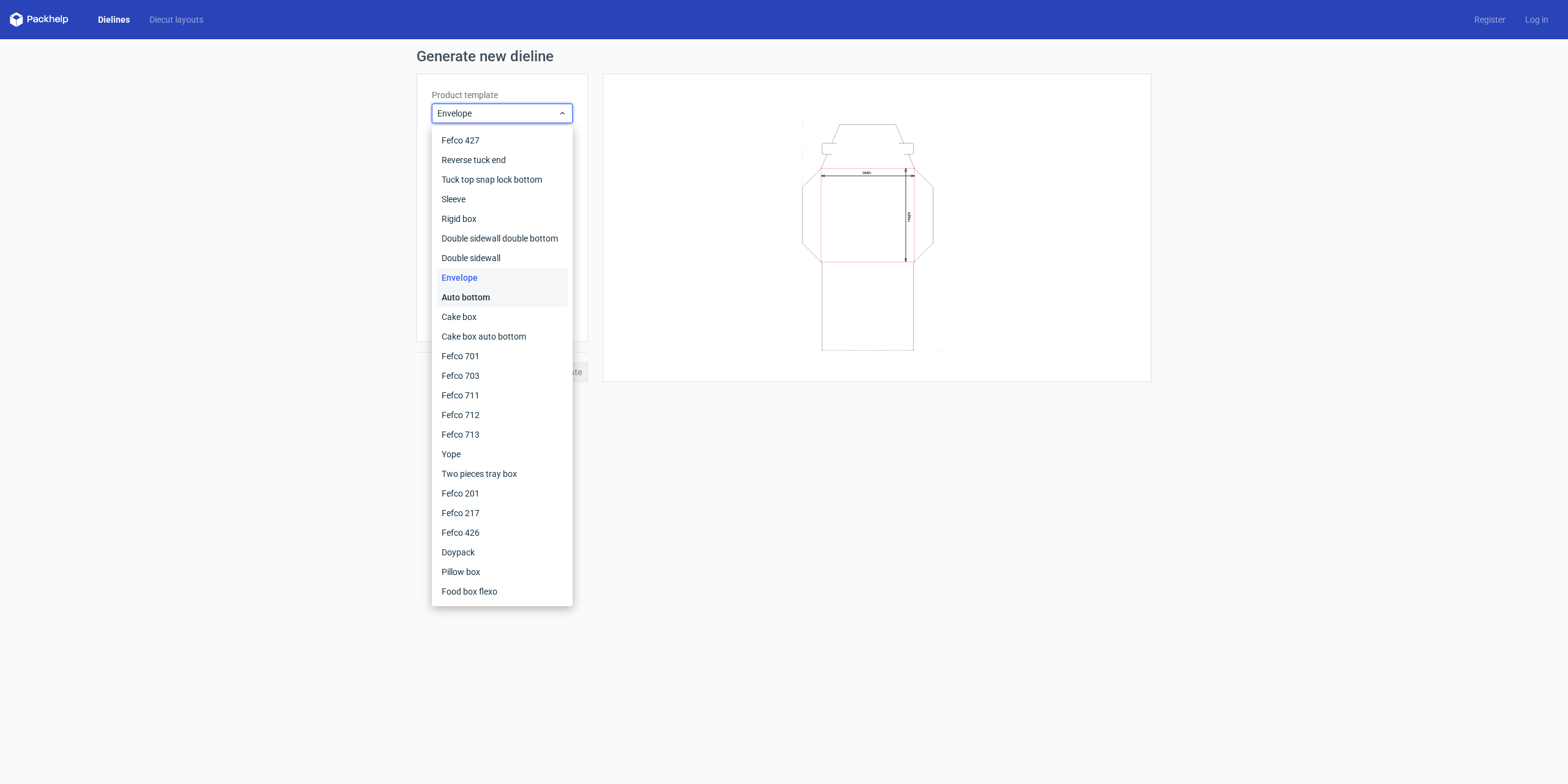
click at [474, 295] on div "Auto bottom" at bounding box center [502, 297] width 131 height 20
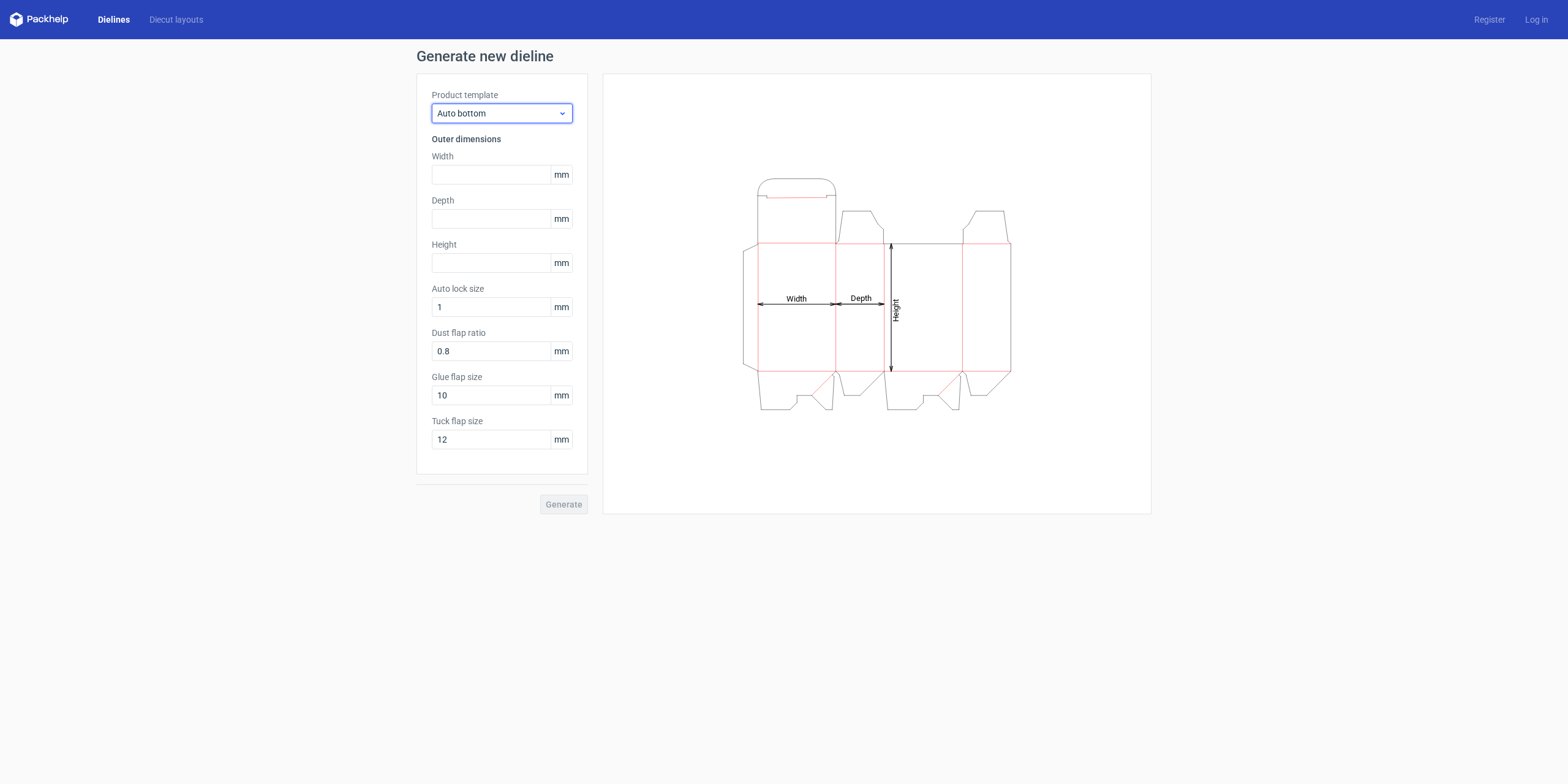
click at [481, 111] on span "Auto bottom" at bounding box center [497, 114] width 121 height 13
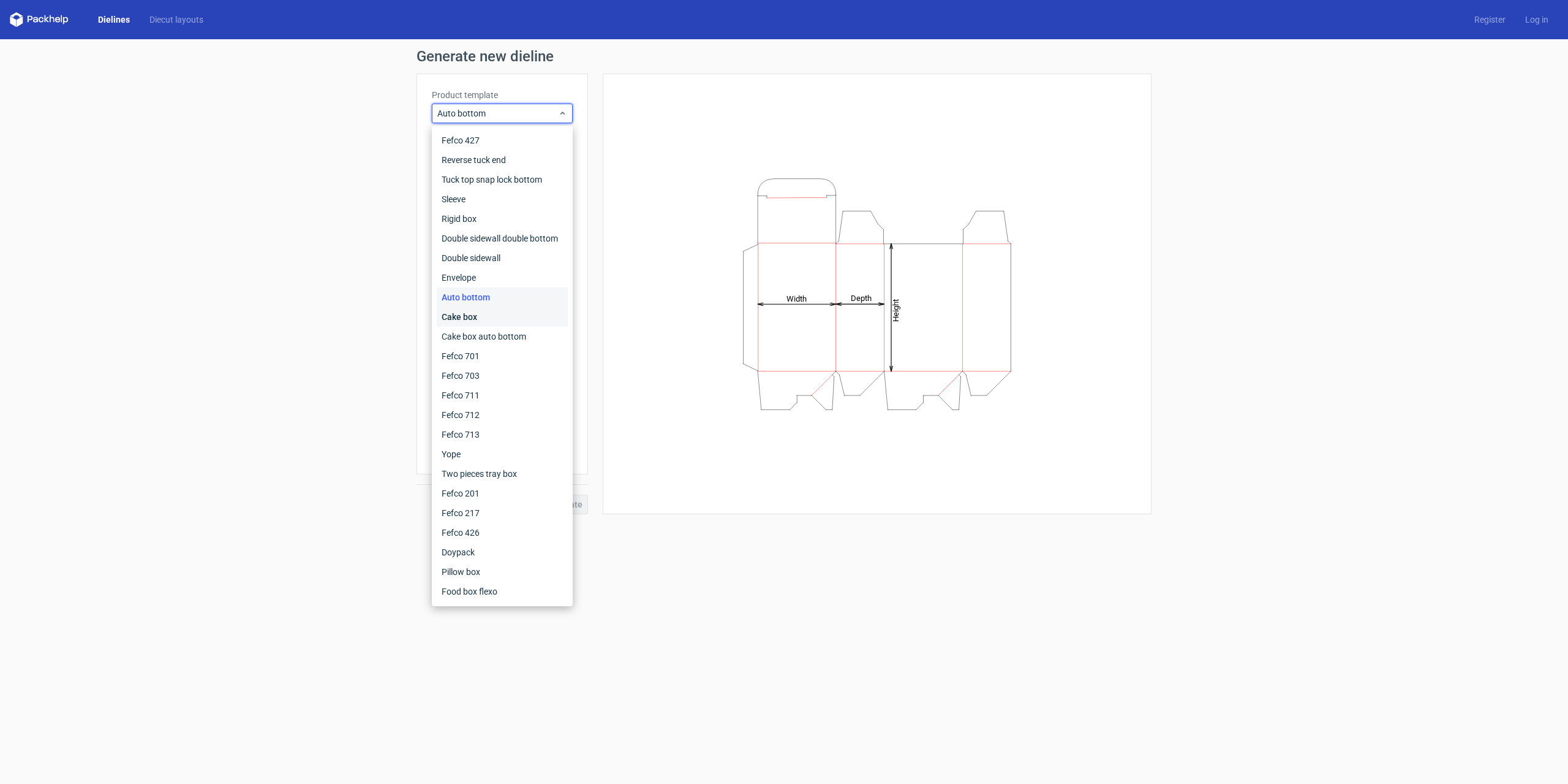
click at [467, 315] on div "Cake box" at bounding box center [502, 317] width 131 height 20
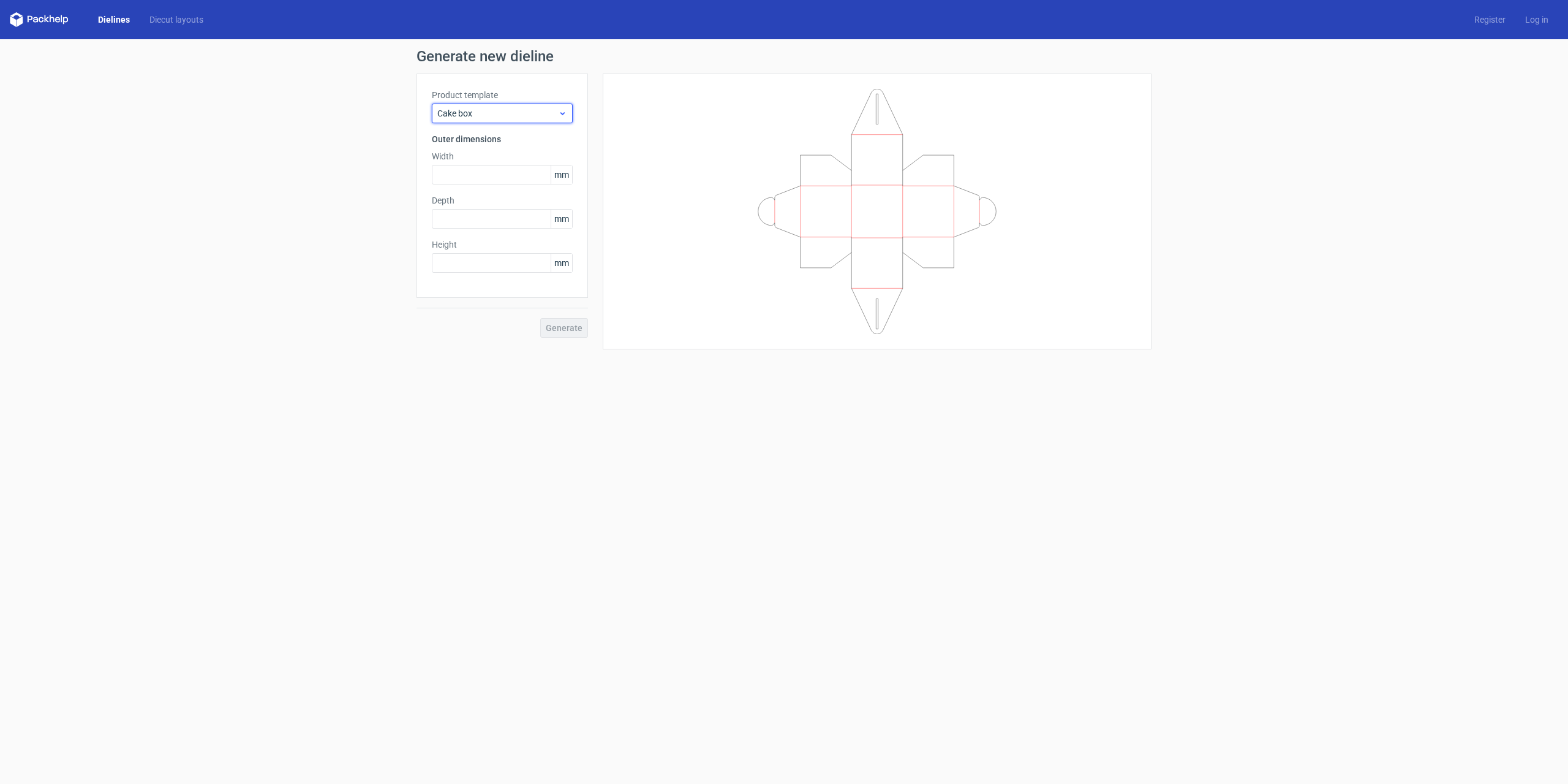
click at [492, 118] on span "Cake box" at bounding box center [497, 114] width 121 height 13
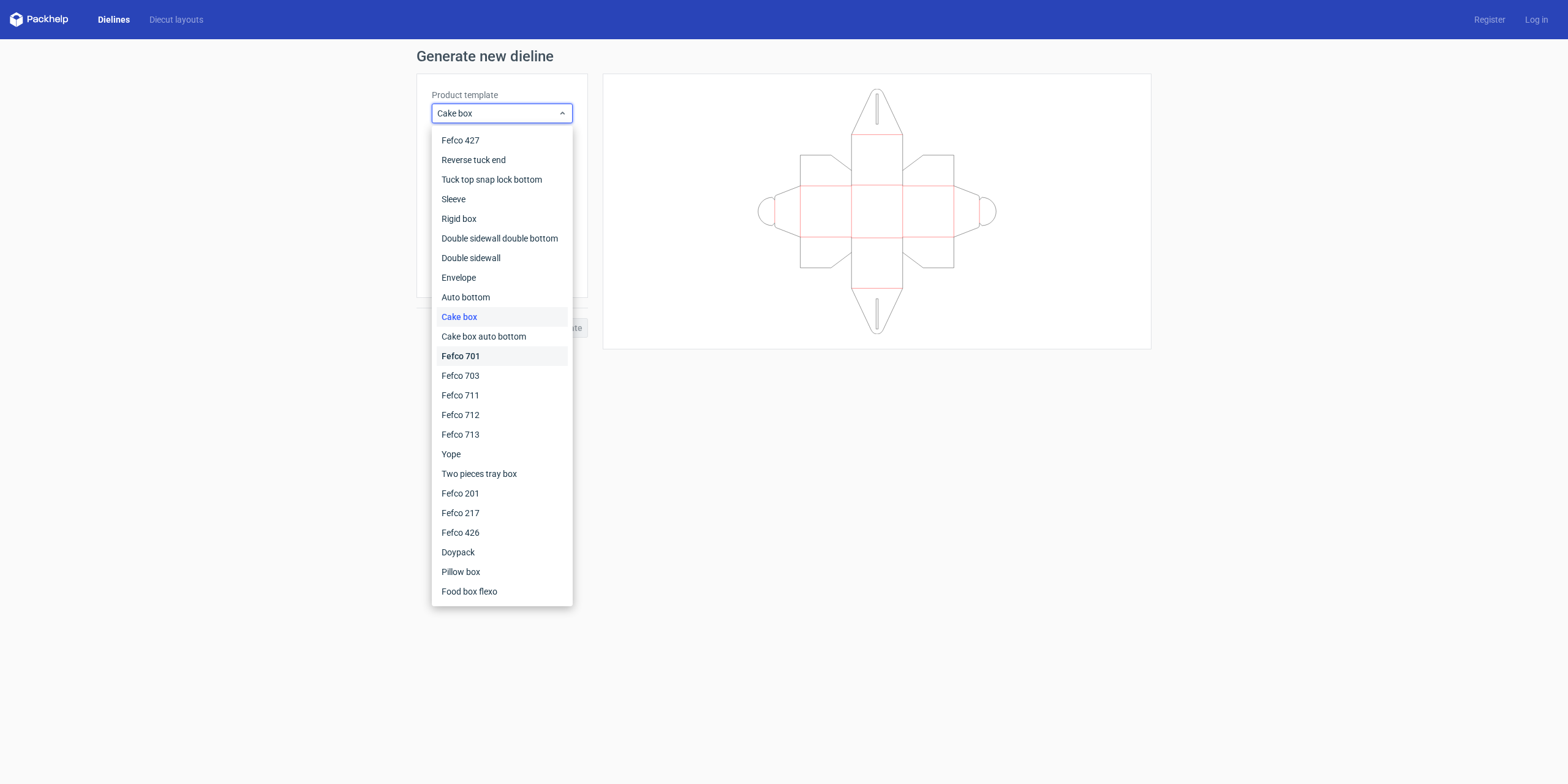
click at [475, 350] on div "Fefco 701" at bounding box center [502, 356] width 131 height 20
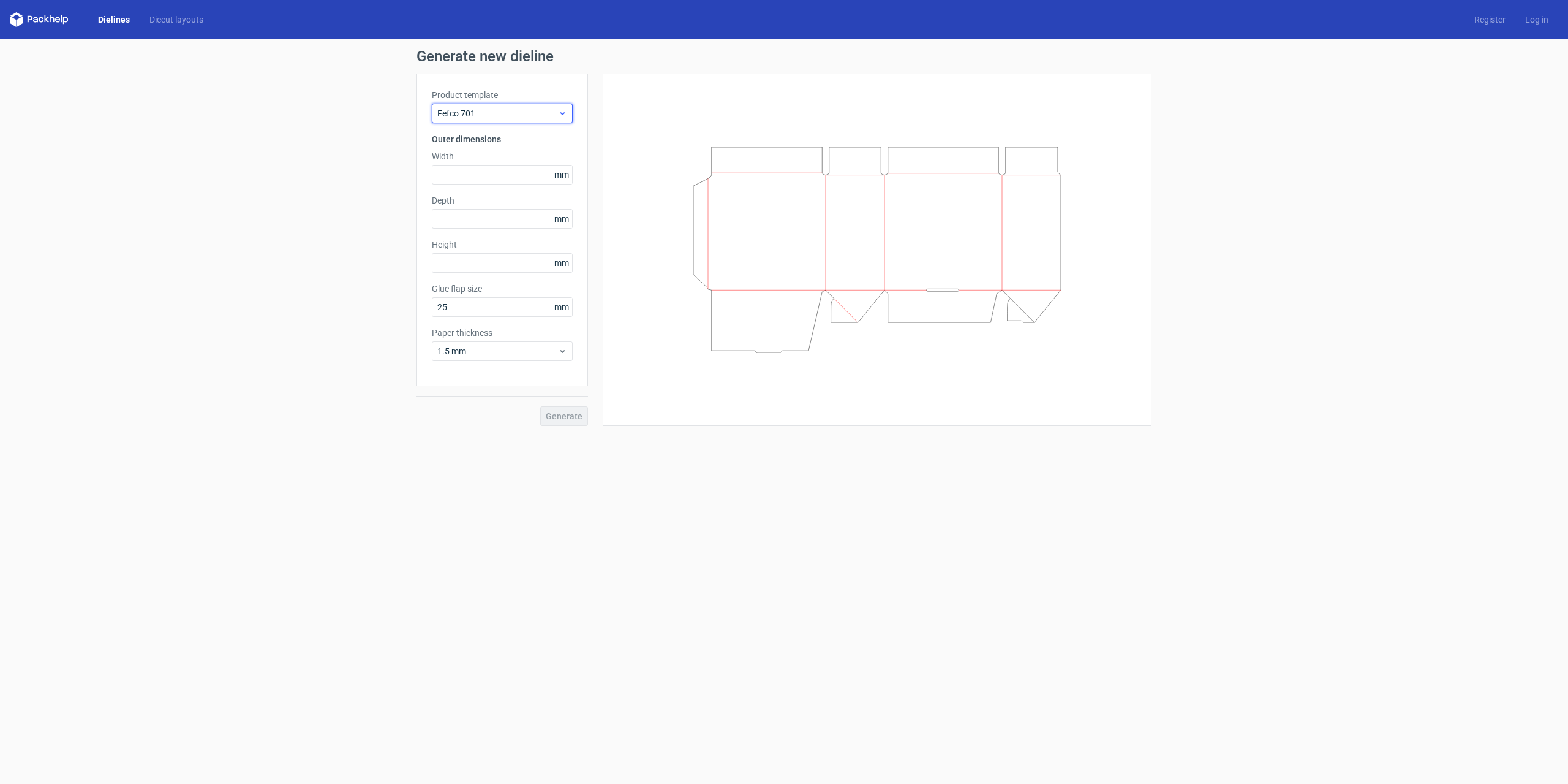
click at [489, 116] on span "Fefco 701" at bounding box center [497, 114] width 121 height 13
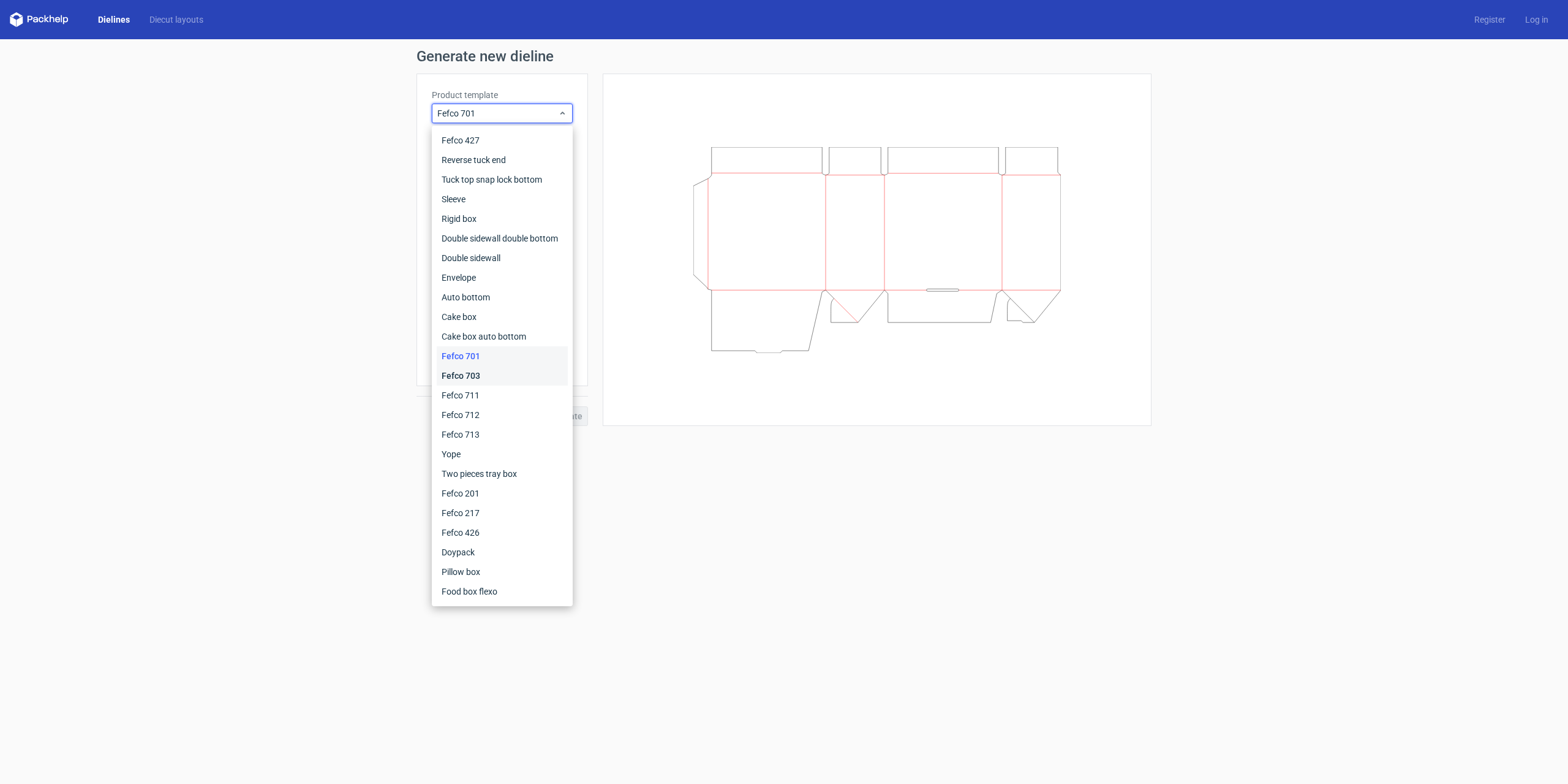
click at [480, 373] on div "Fefco 703" at bounding box center [502, 376] width 131 height 20
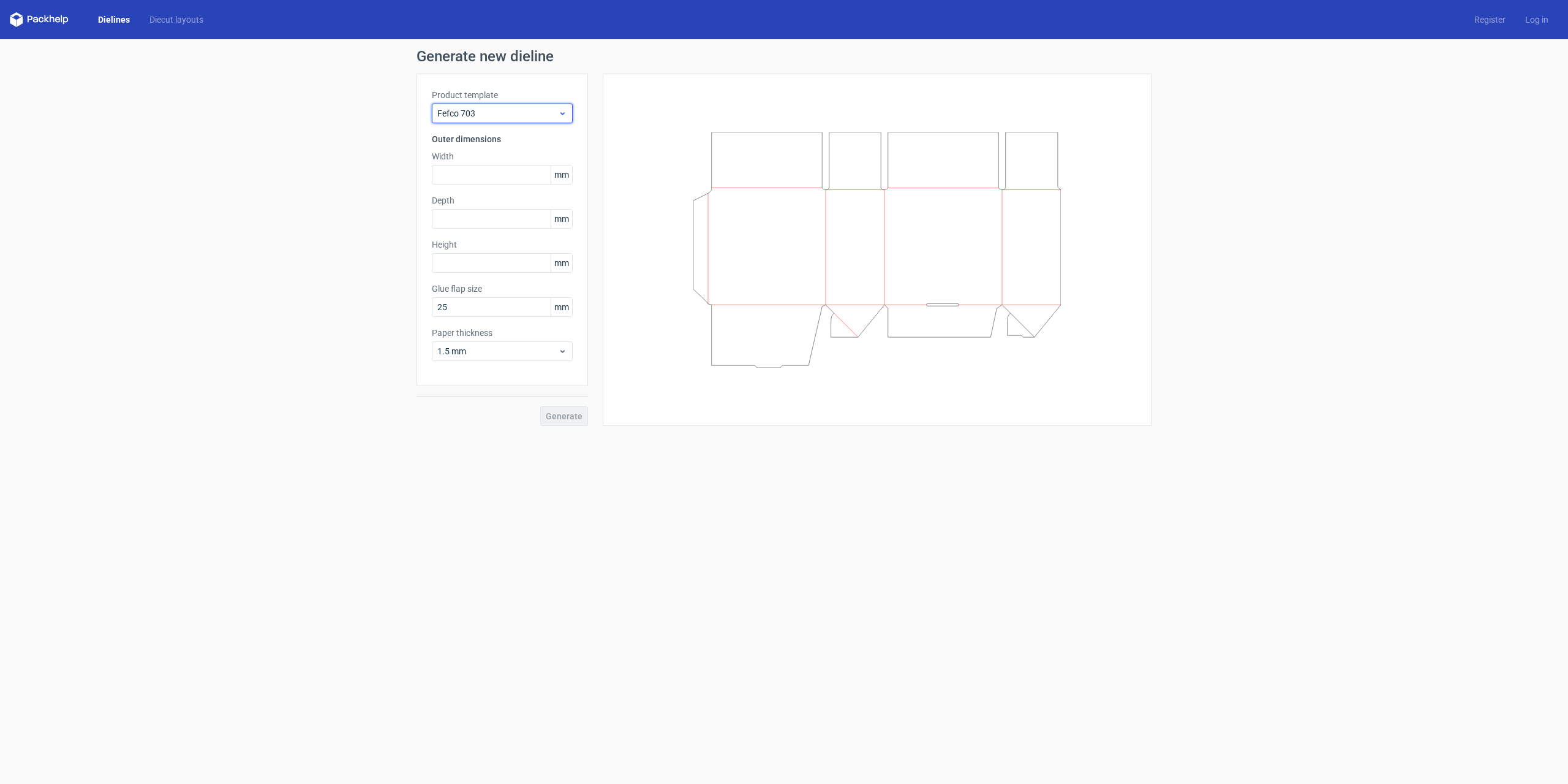
click at [521, 114] on span "Fefco 703" at bounding box center [497, 114] width 121 height 13
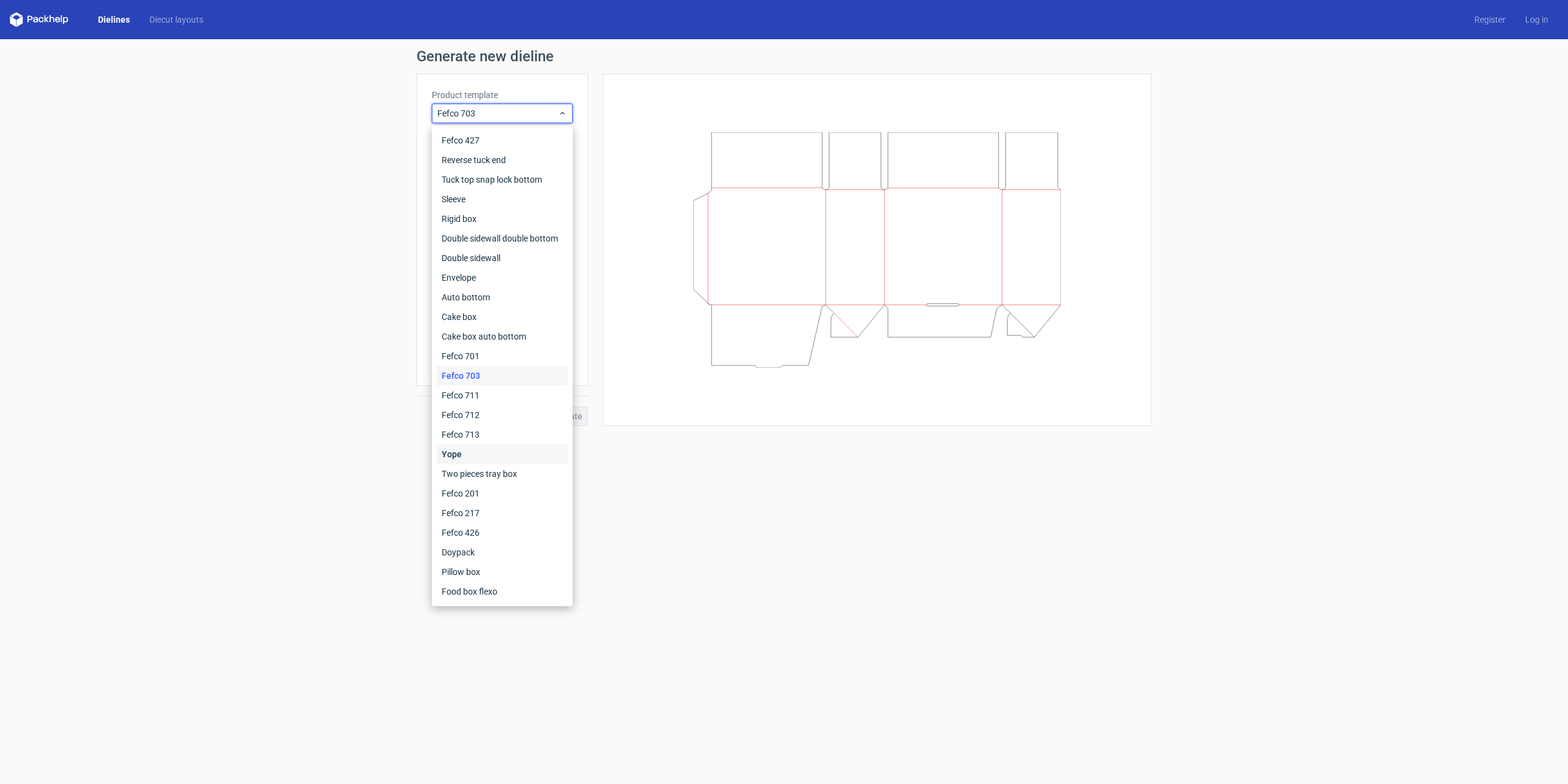
click at [462, 457] on div "Yope" at bounding box center [502, 454] width 131 height 20
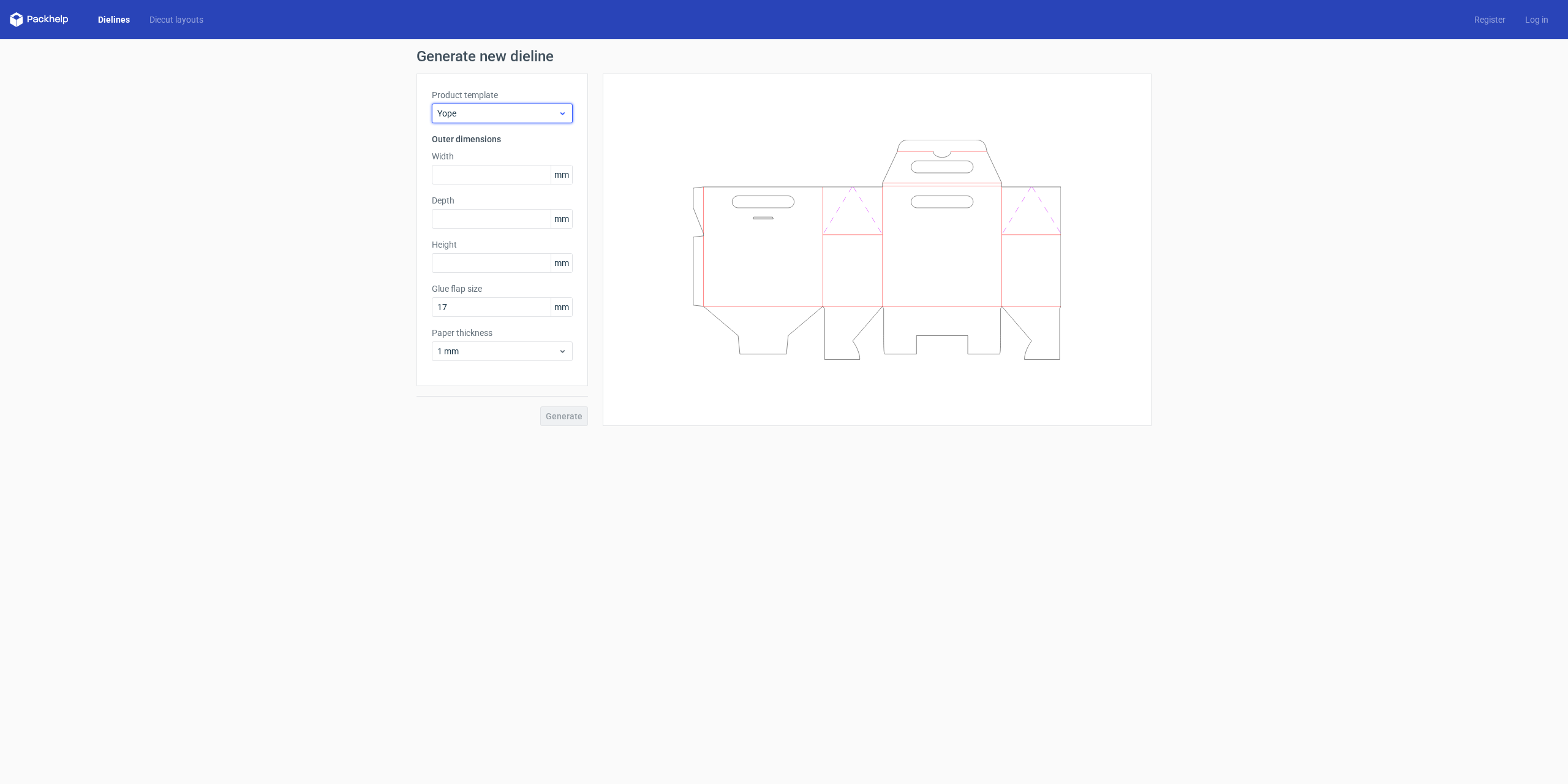
click at [502, 109] on span "Yope" at bounding box center [497, 114] width 121 height 13
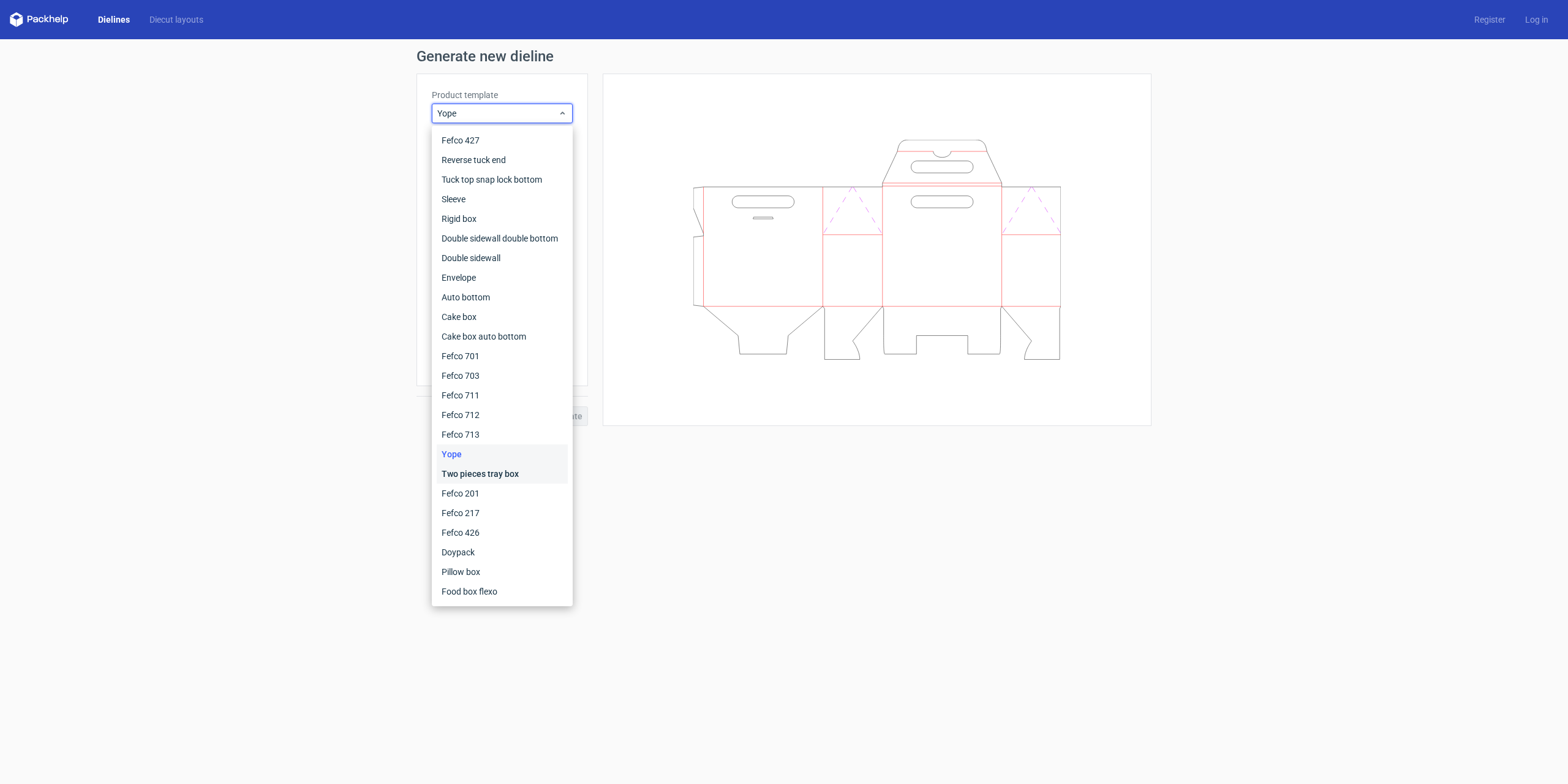
click at [462, 477] on div "Two pieces tray box" at bounding box center [502, 474] width 131 height 20
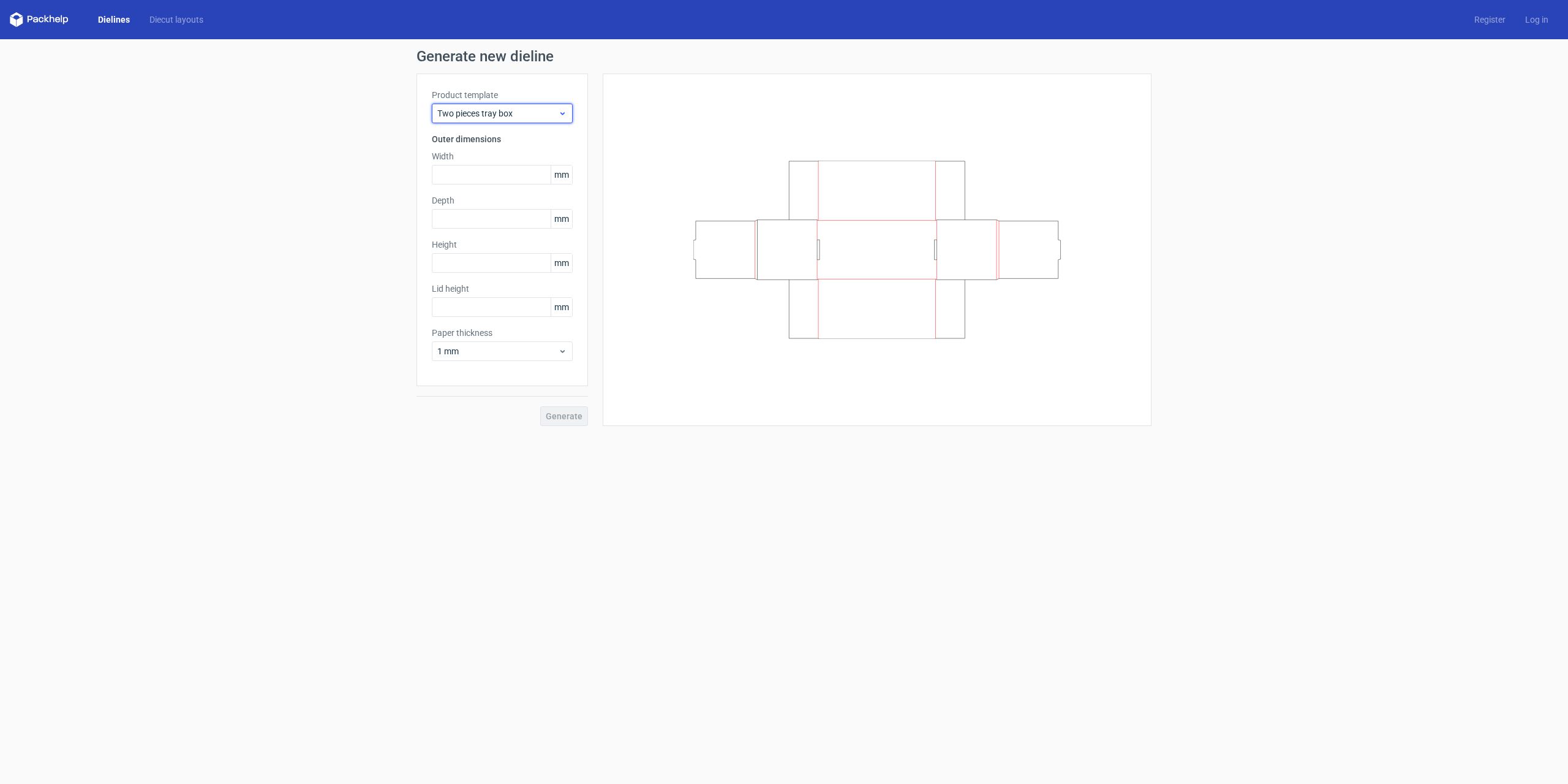
click at [512, 109] on span "Two pieces tray box" at bounding box center [497, 114] width 121 height 13
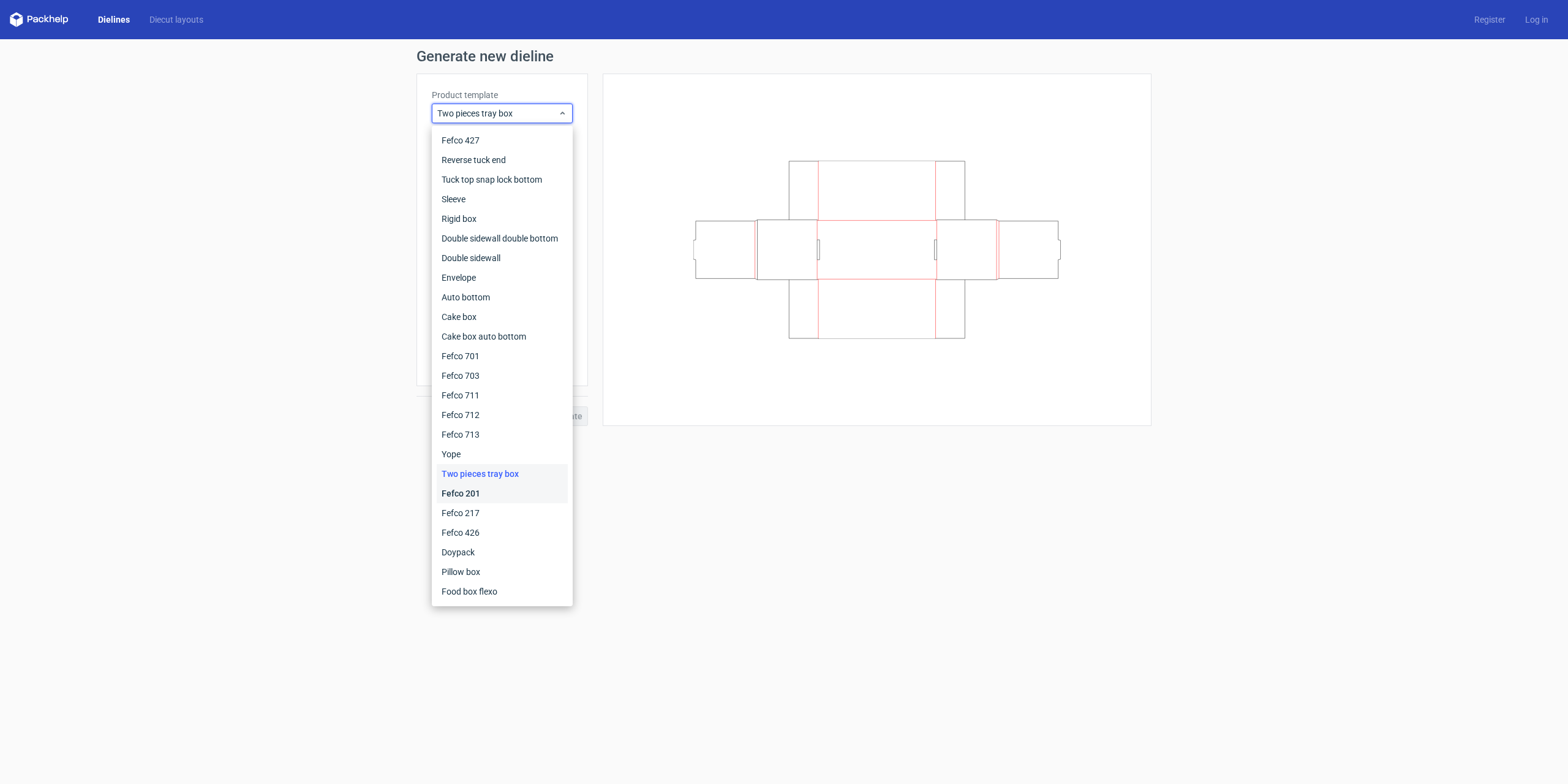
click at [481, 490] on div "Fefco 201" at bounding box center [502, 493] width 131 height 20
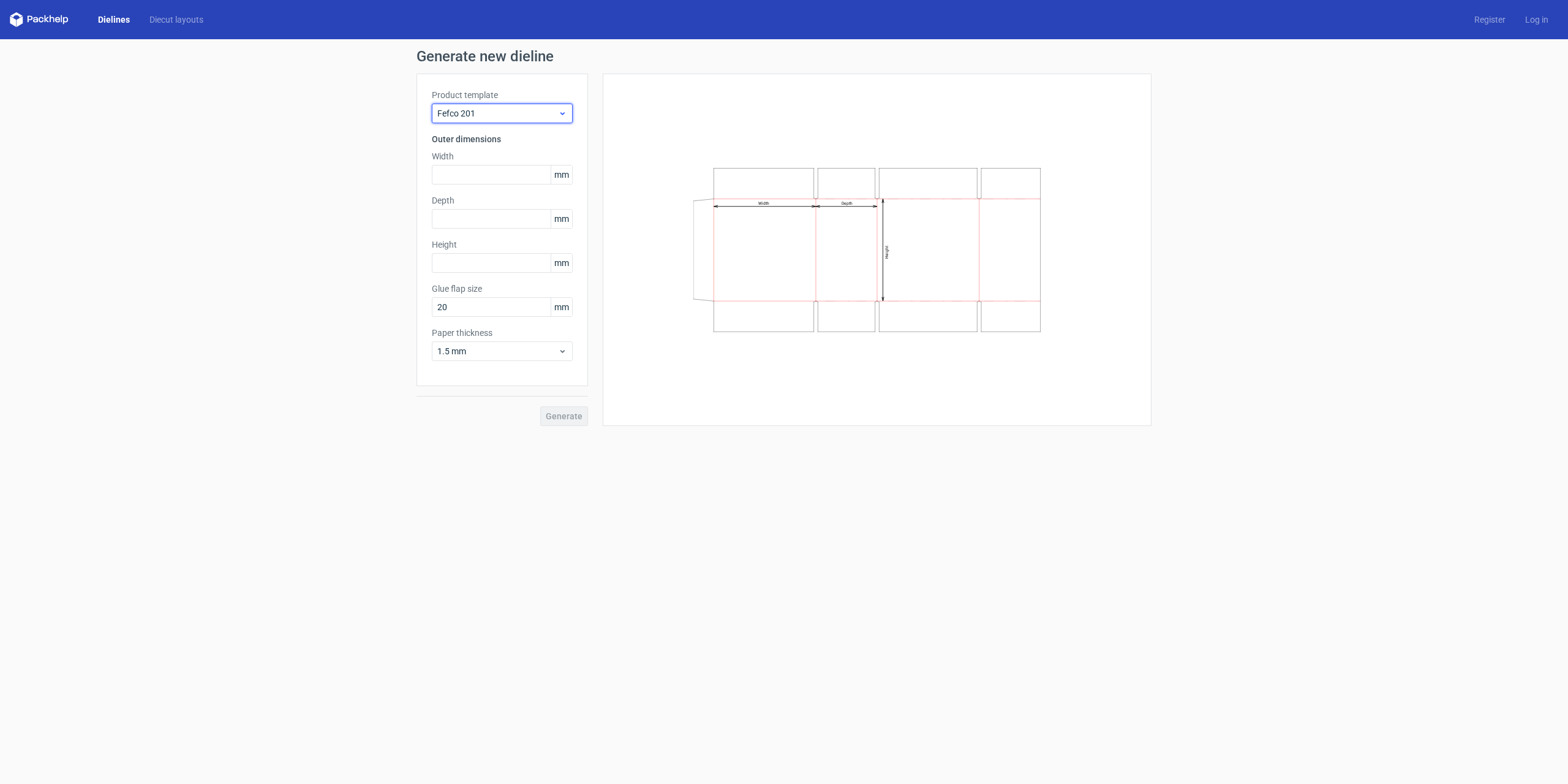
click at [487, 114] on span "Fefco 201" at bounding box center [497, 114] width 121 height 13
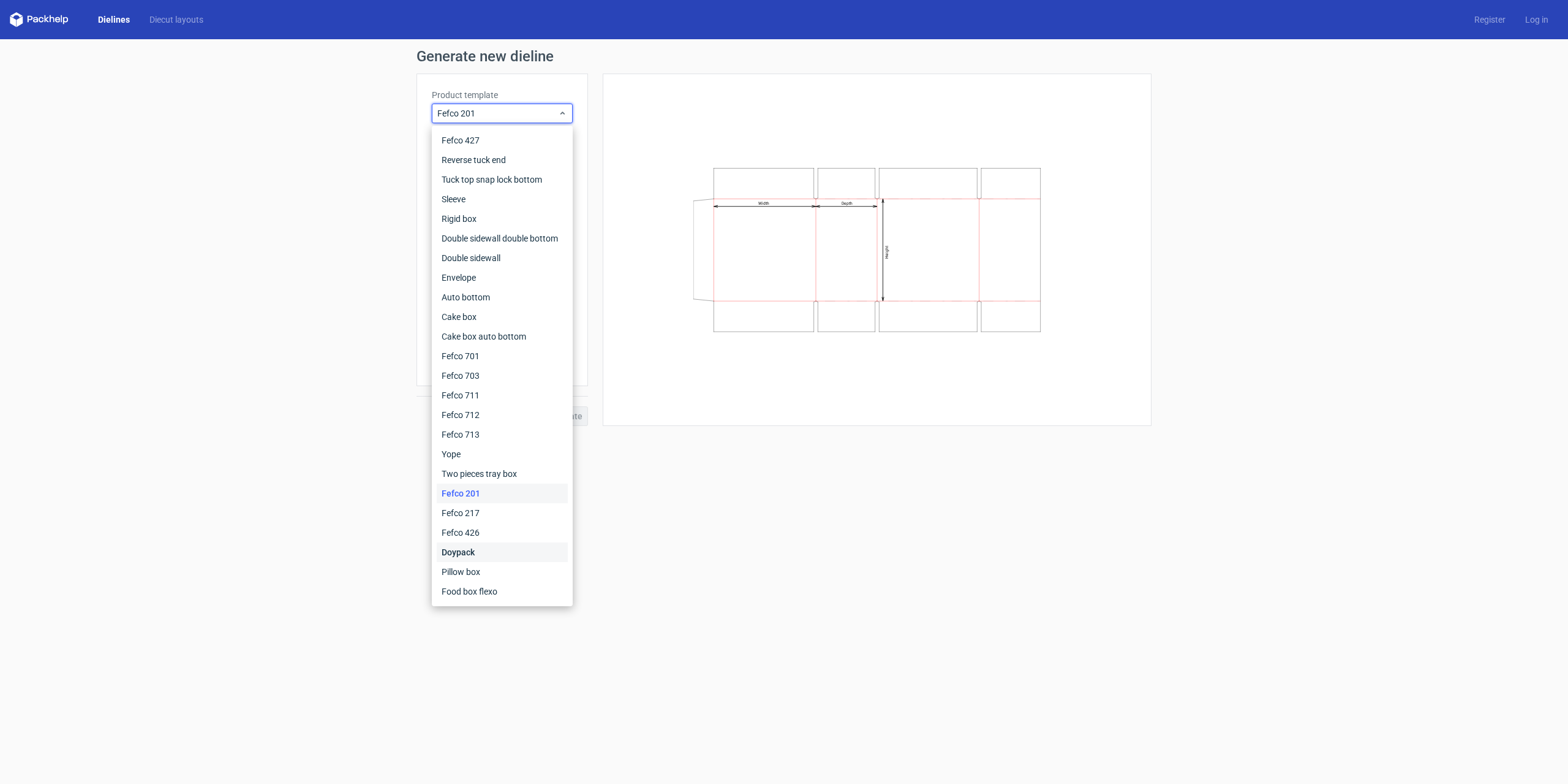
click at [467, 546] on div "Doypack" at bounding box center [502, 552] width 131 height 20
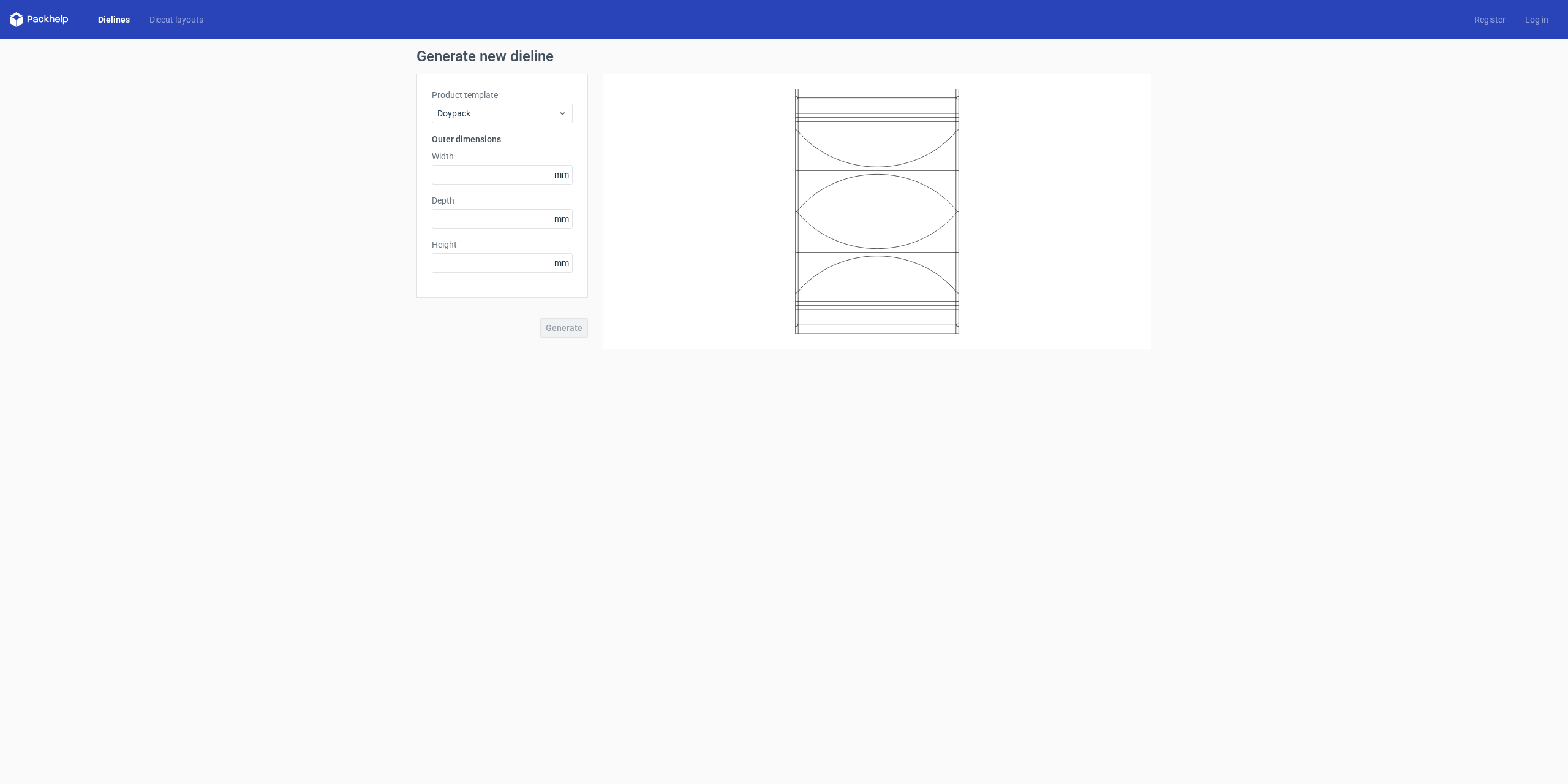
click at [500, 123] on div "Product template Doypack Outer dimensions Width mm Depth mm Height mm" at bounding box center [502, 186] width 171 height 224
click at [507, 112] on span "Doypack" at bounding box center [497, 114] width 121 height 13
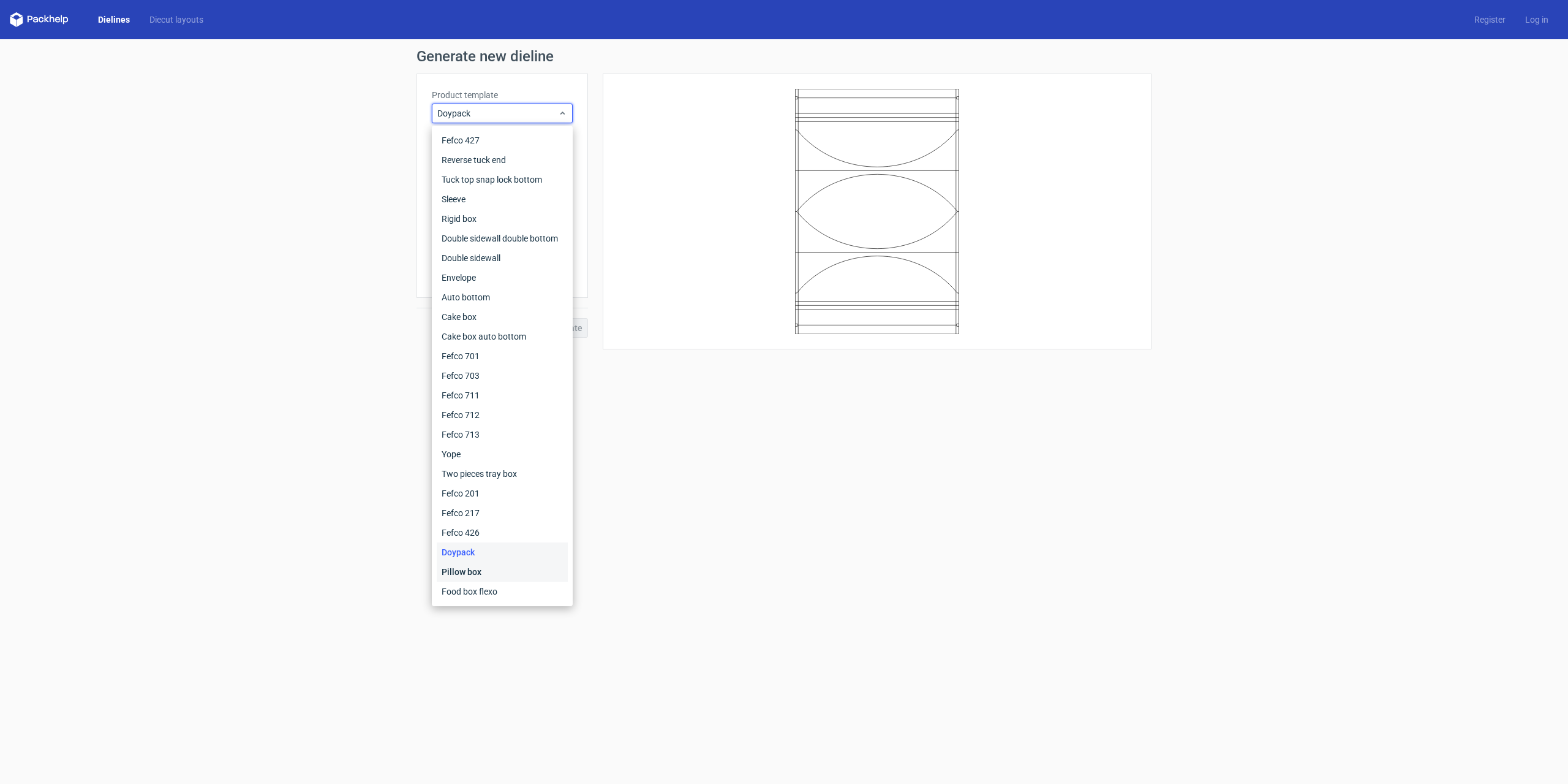
click at [479, 562] on div "Pillow box" at bounding box center [502, 571] width 131 height 20
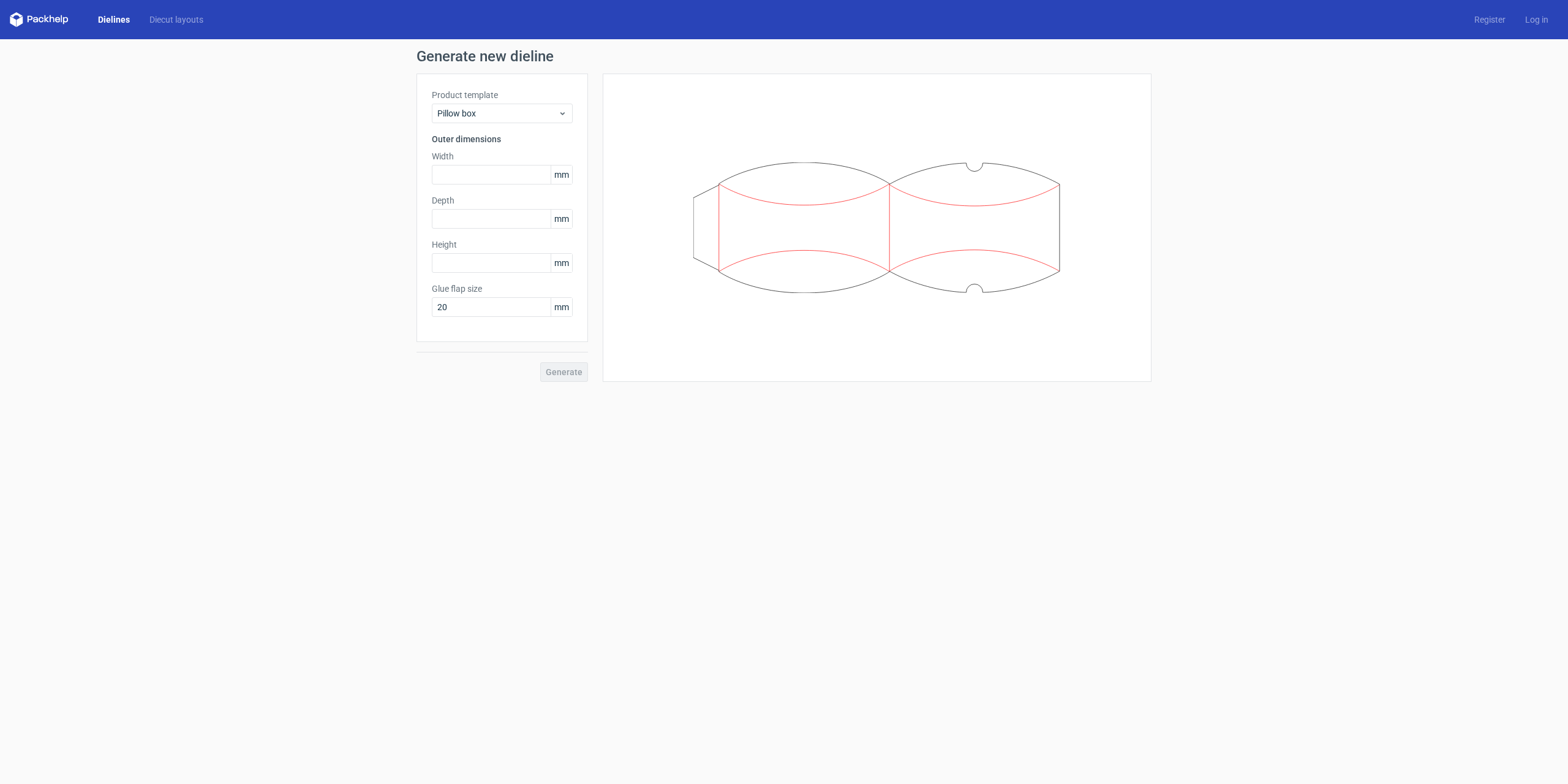
click at [494, 129] on div "Product template Pillow box Outer dimensions Width mm Depth mm Height mm Glue f…" at bounding box center [502, 208] width 171 height 268
click at [499, 118] on span "Pillow box" at bounding box center [497, 114] width 121 height 13
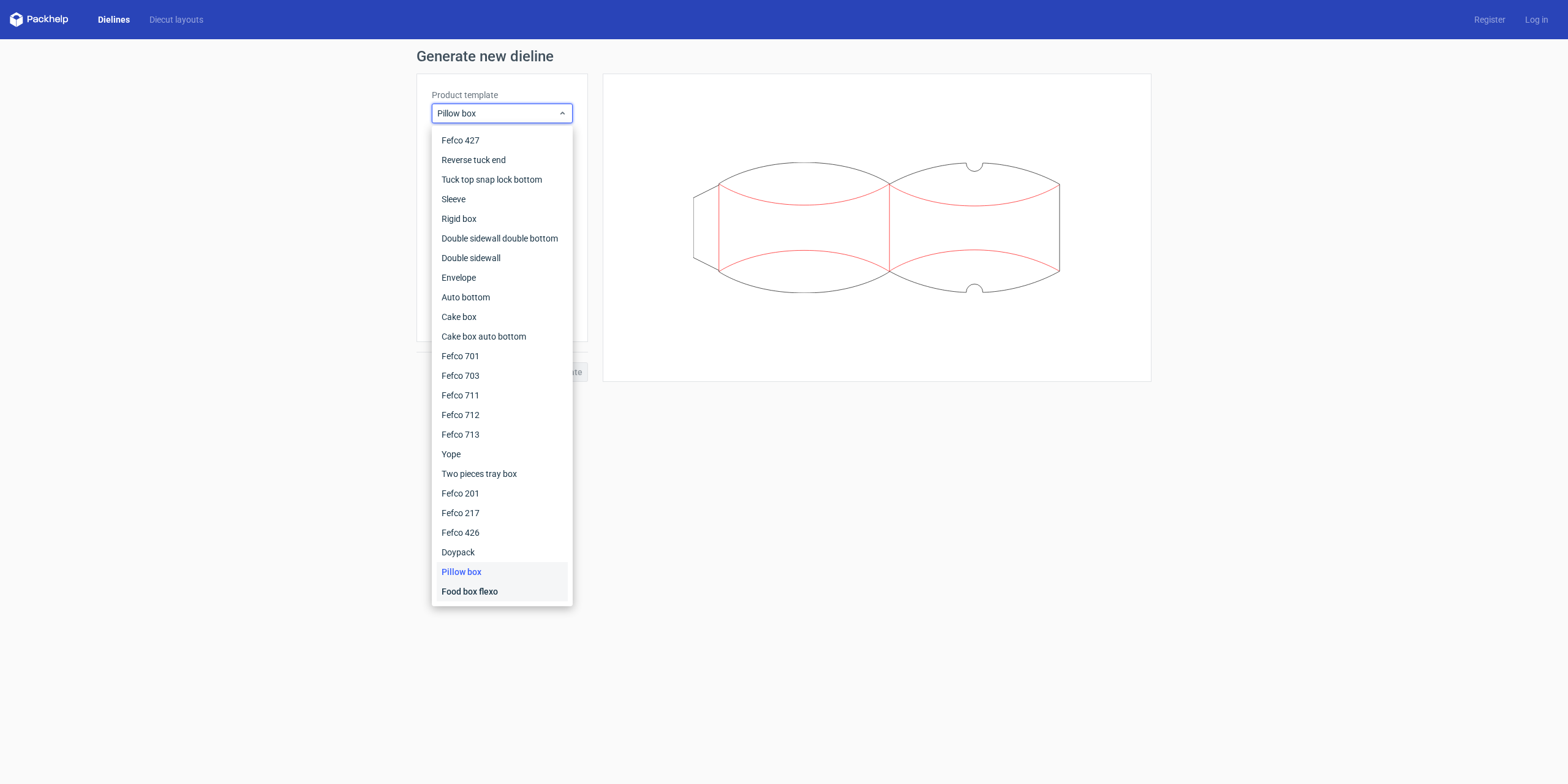
click at [467, 584] on div "Food box flexo" at bounding box center [502, 592] width 131 height 20
